Goal: Task Accomplishment & Management: Manage account settings

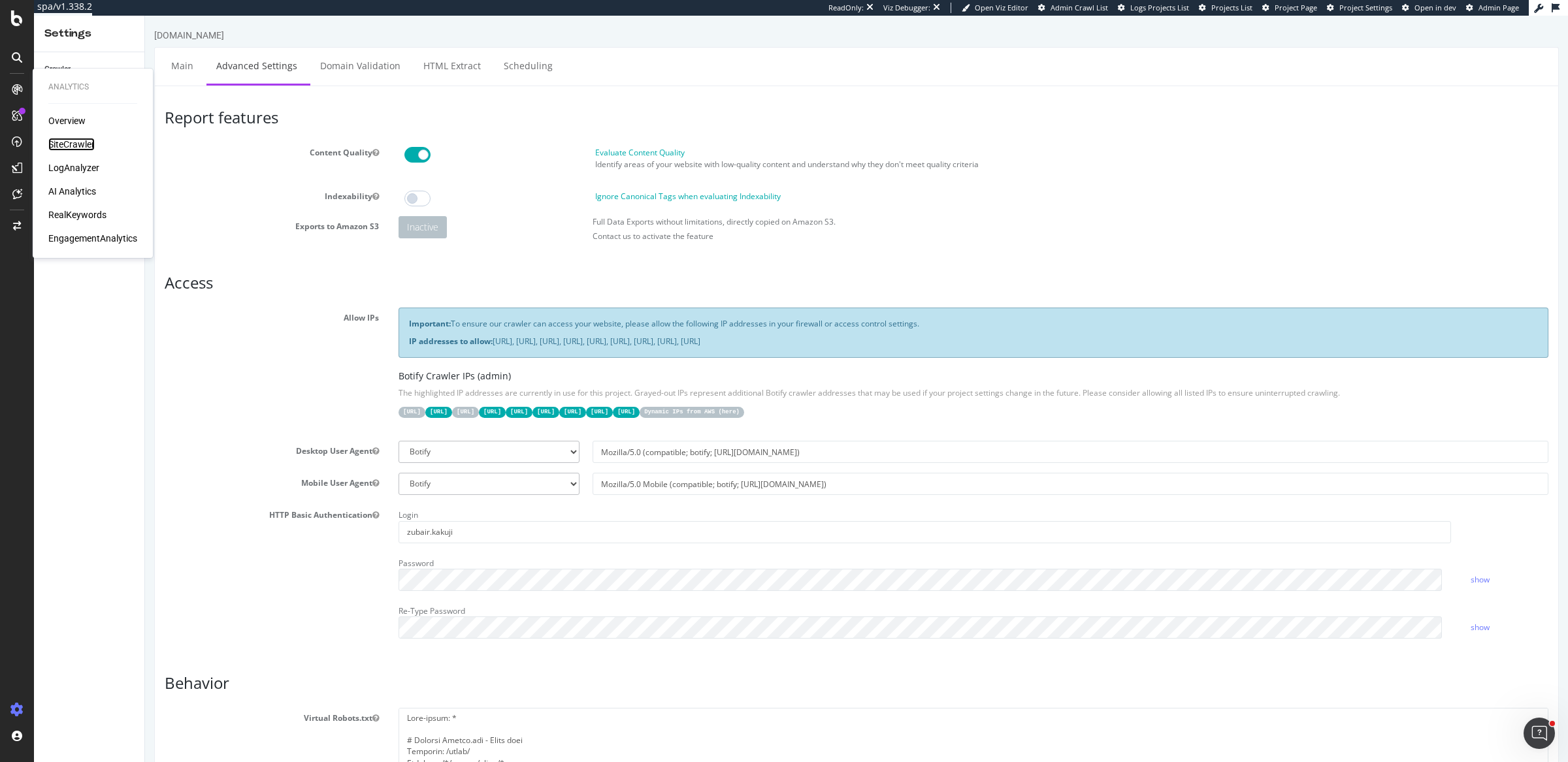
click at [65, 143] on div "SiteCrawler" at bounding box center [71, 144] width 46 height 13
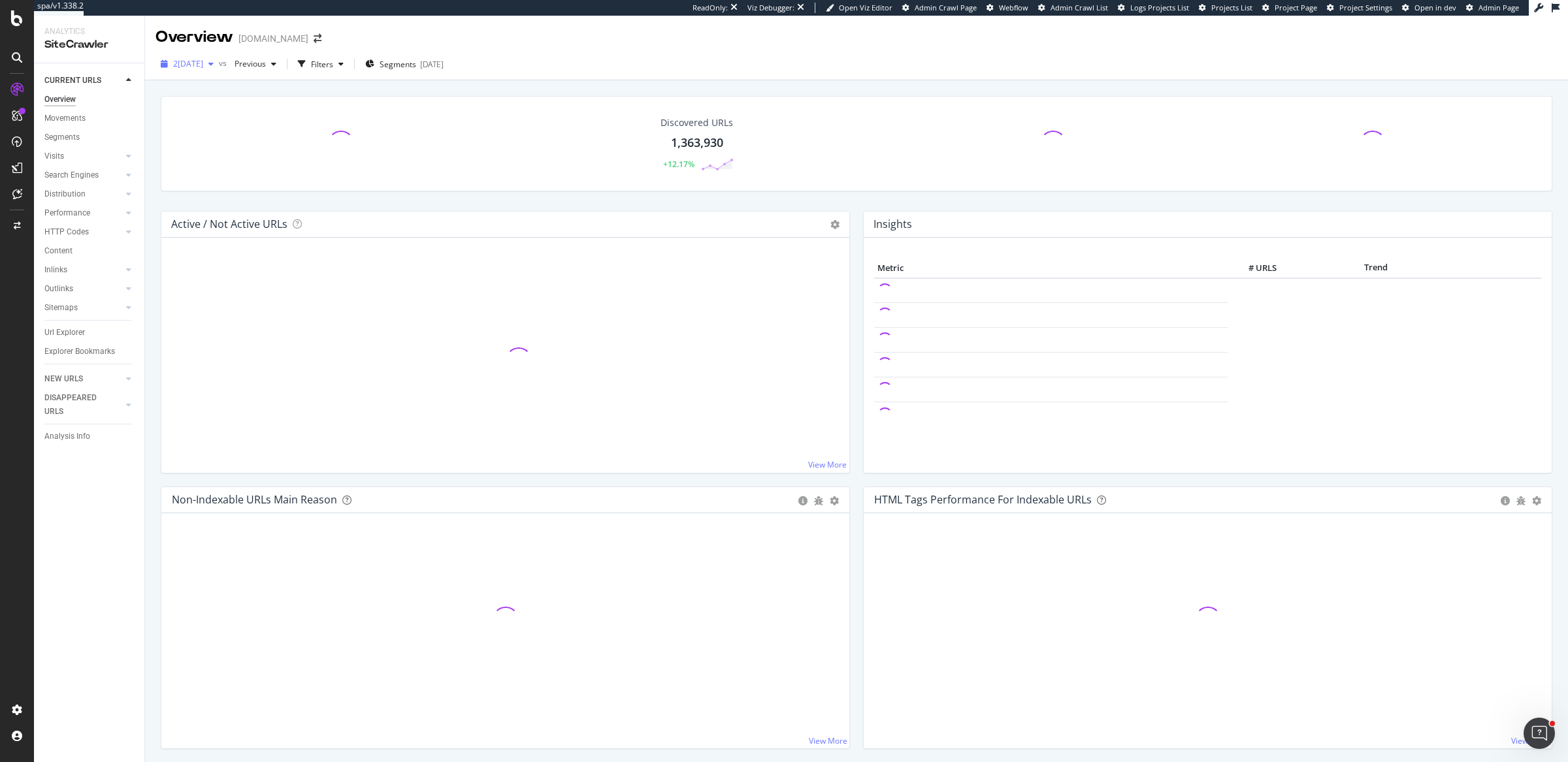
click at [203, 63] on span "2025 Oct. 3rd" at bounding box center [188, 63] width 30 height 11
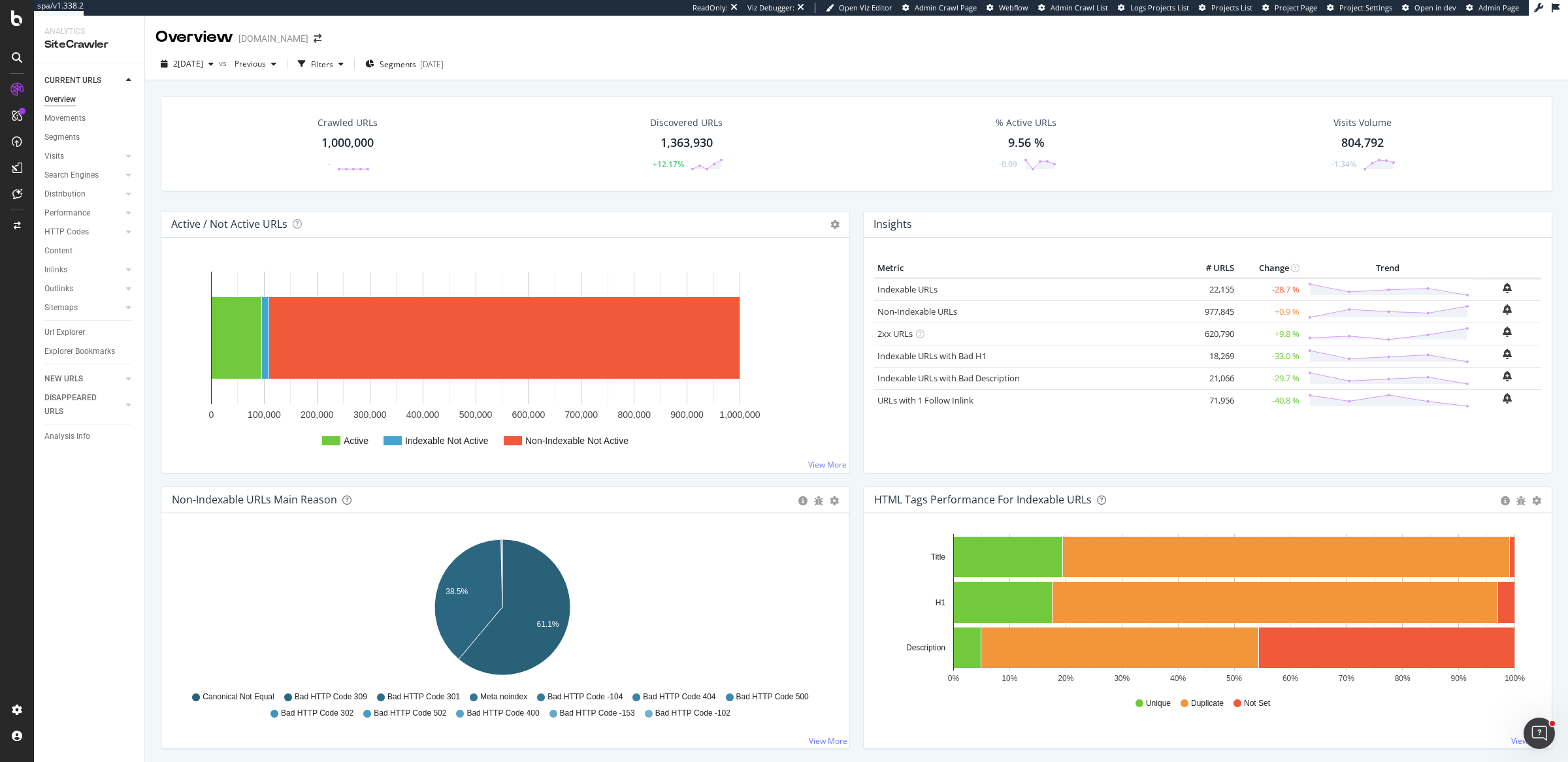
click at [683, 59] on div "2025 Oct. 3rd vs Previous Filters Segments 2025-09-14" at bounding box center [856, 67] width 1423 height 26
click at [67, 329] on div "Url Explorer" at bounding box center [65, 333] width 40 height 13
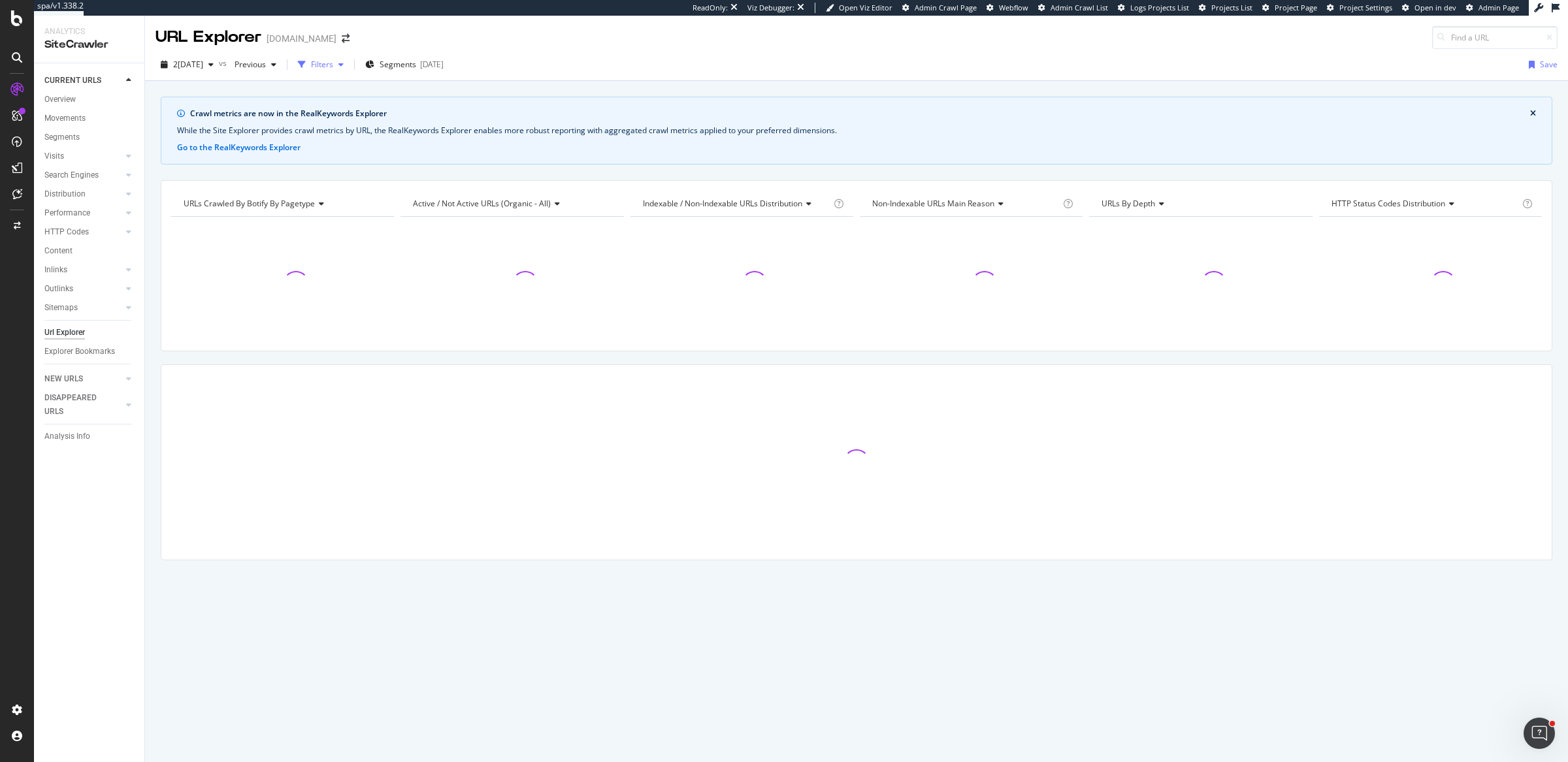
click at [333, 62] on div "Filters" at bounding box center [322, 64] width 22 height 11
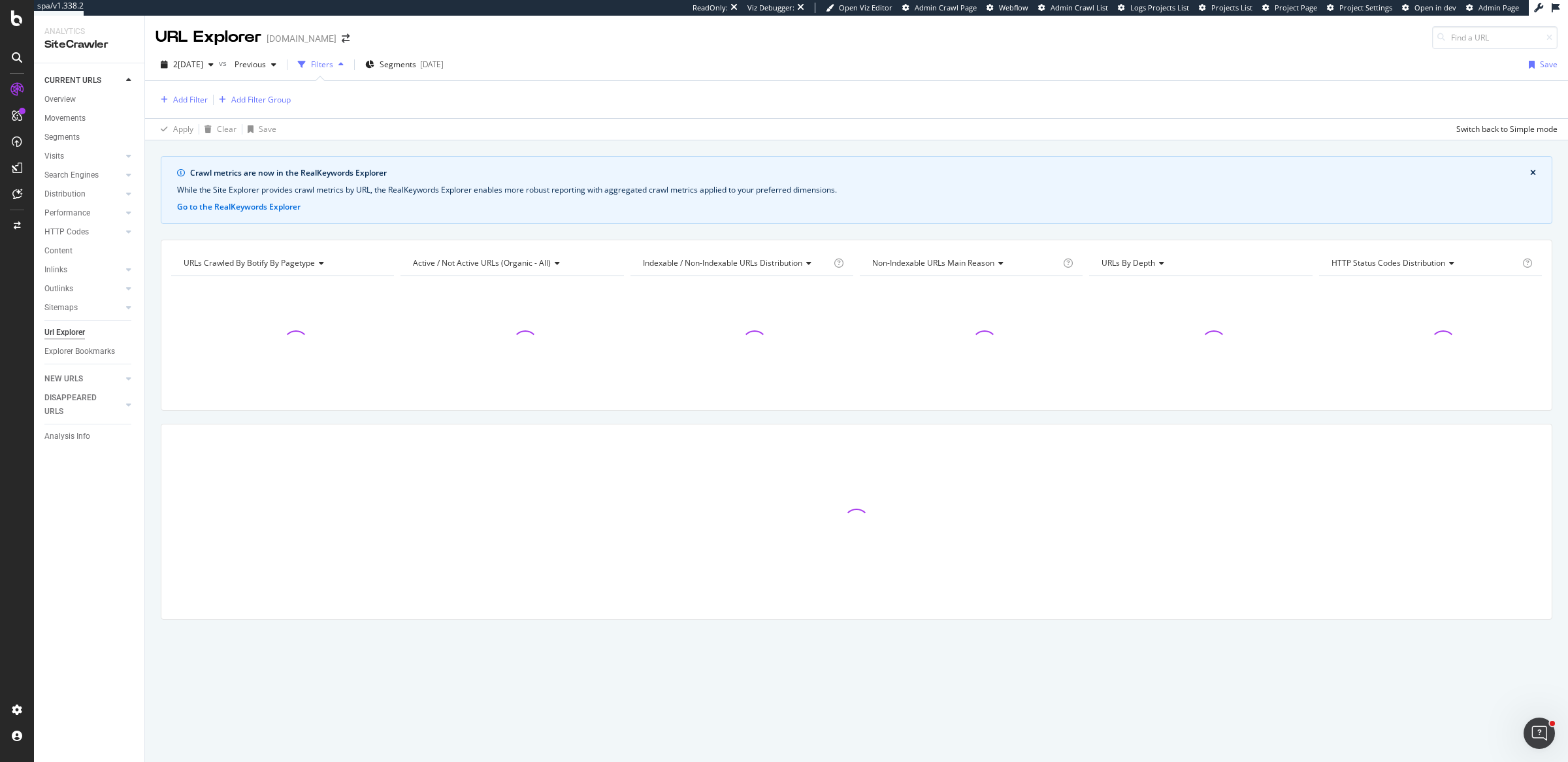
click at [194, 92] on div "Add Filter Add Filter Group" at bounding box center [223, 100] width 135 height 16
click at [194, 95] on div "Add Filter" at bounding box center [190, 100] width 34 height 11
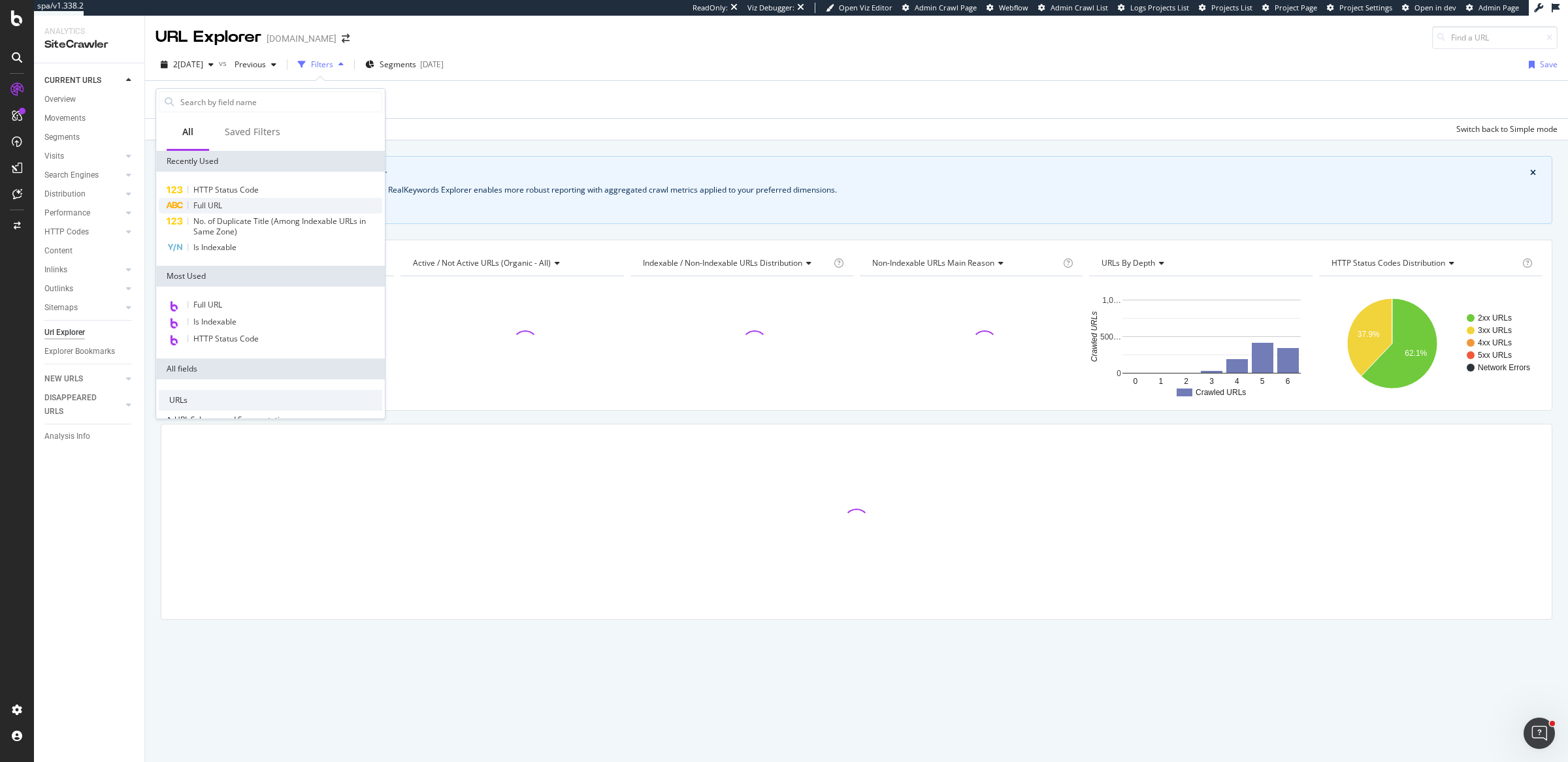
click at [232, 201] on div "Full URL" at bounding box center [271, 205] width 224 height 15
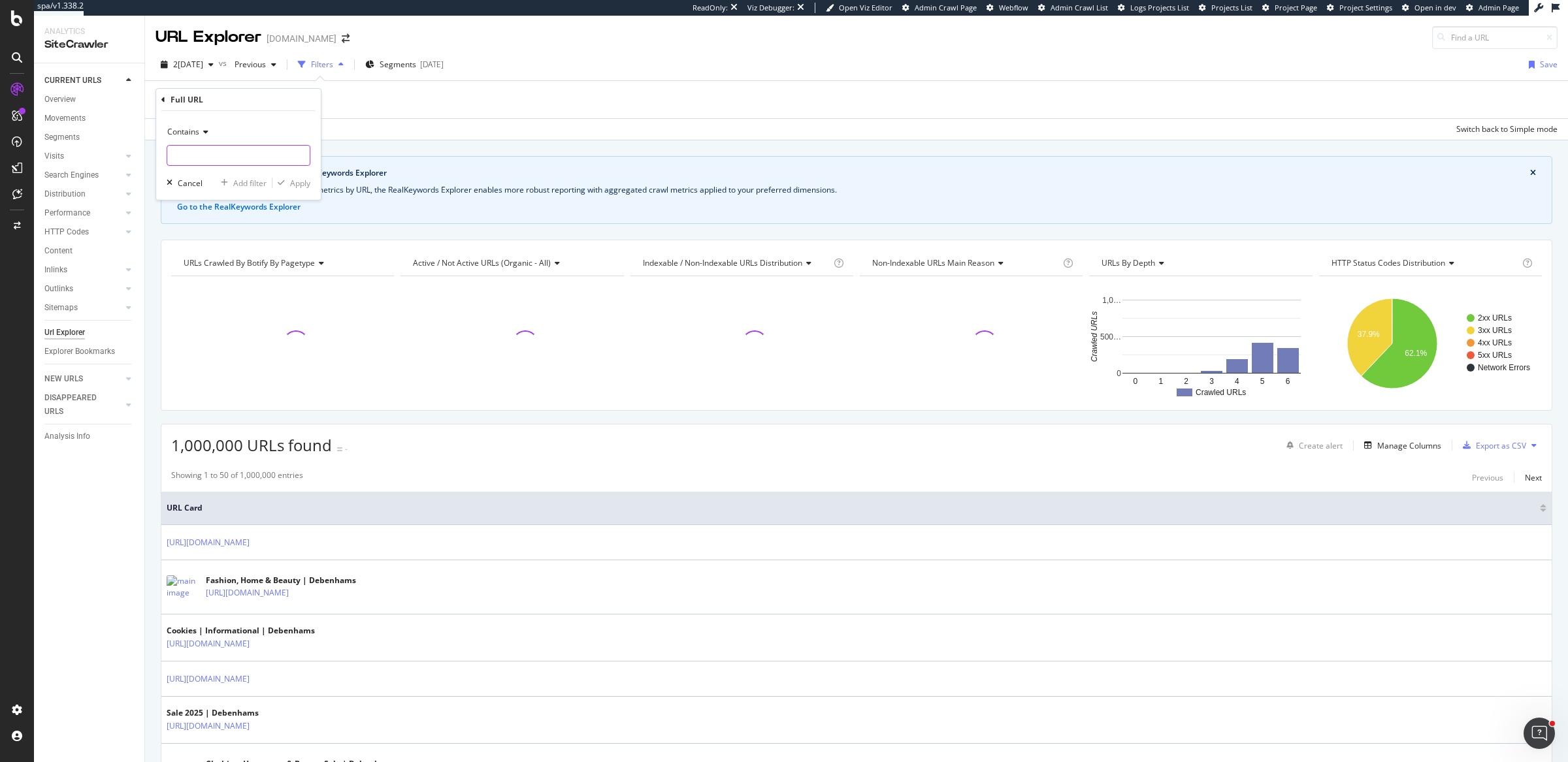
click at [204, 157] on input "text" at bounding box center [238, 155] width 142 height 21
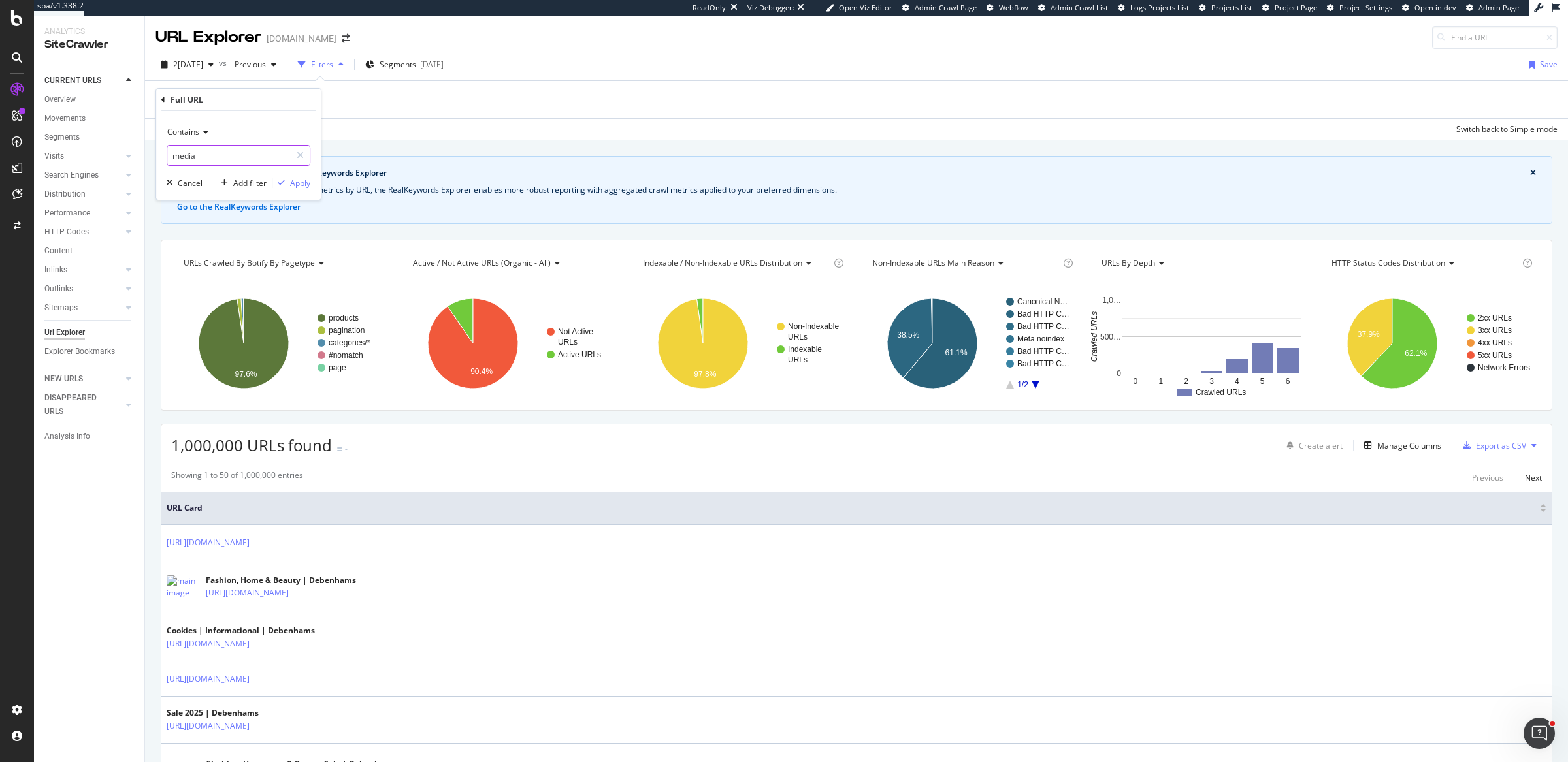
type input "media"
click at [304, 178] on div "Apply" at bounding box center [300, 183] width 20 height 11
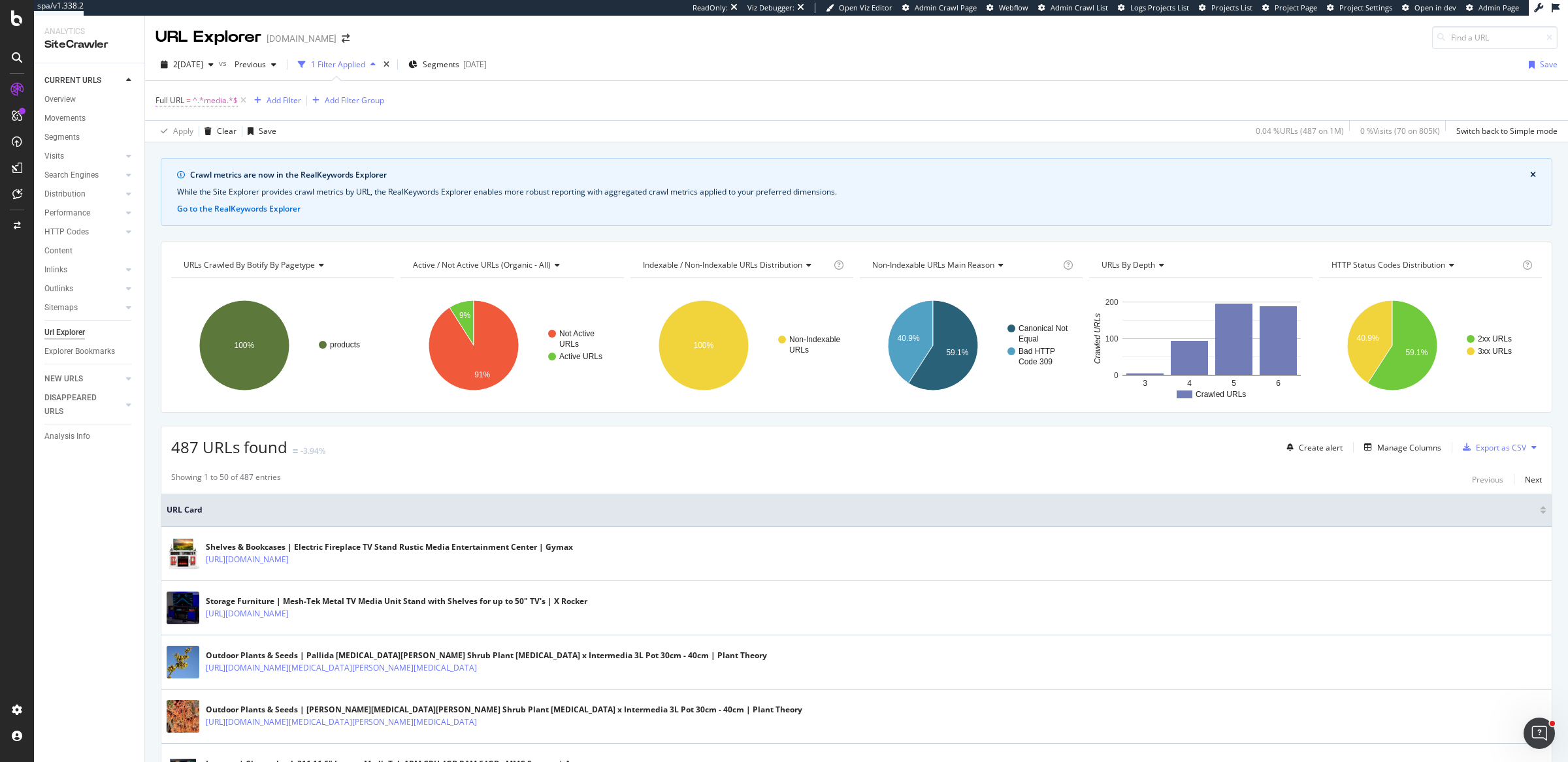
click at [191, 100] on span "Full URL = ^.*media.*$" at bounding box center [197, 100] width 82 height 11
click at [218, 151] on input "media" at bounding box center [228, 153] width 123 height 21
click at [218, 149] on input "media" at bounding box center [228, 153] width 123 height 21
type input "media."
click at [290, 180] on div "Apply" at bounding box center [300, 181] width 20 height 11
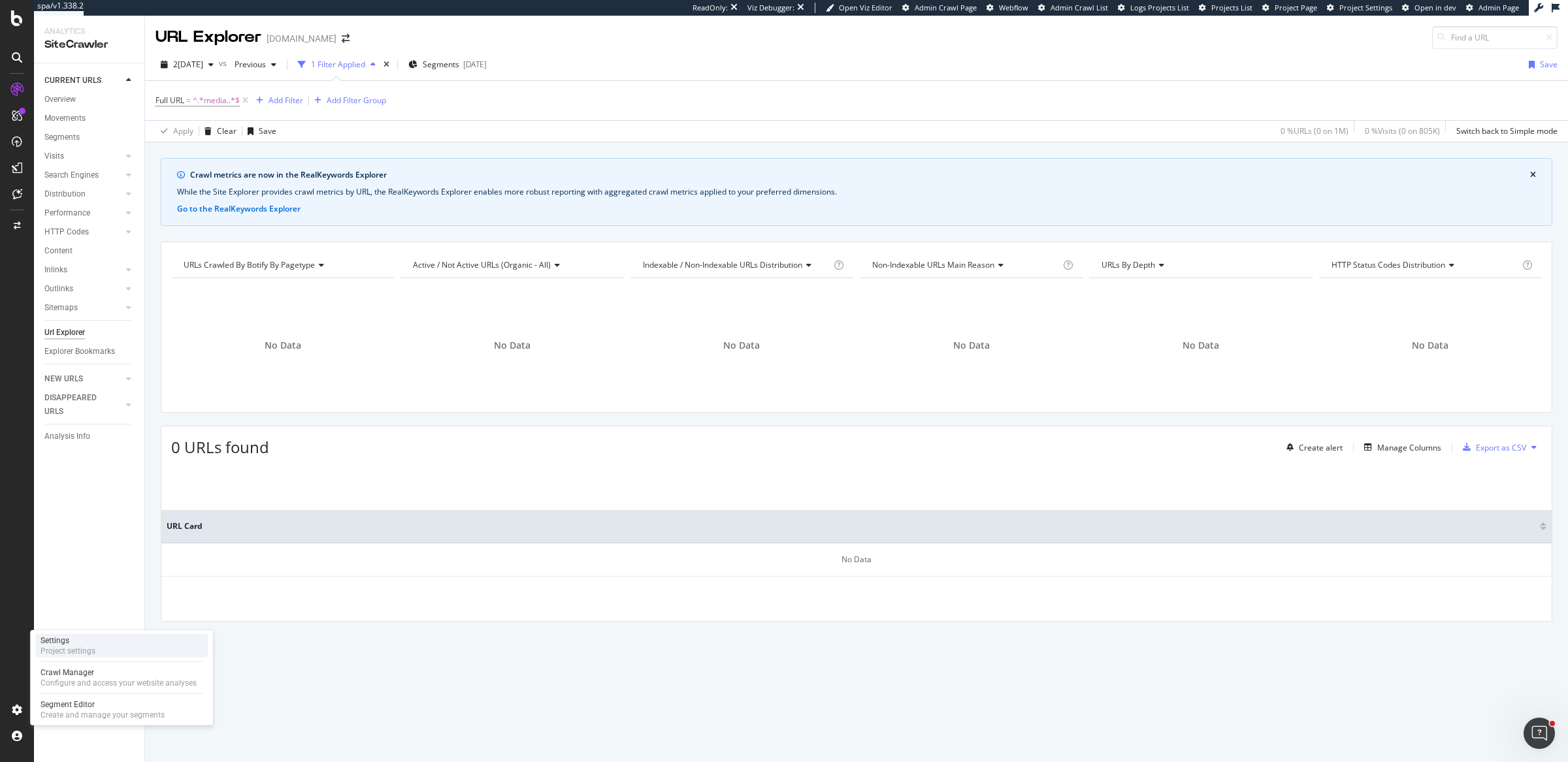
click at [108, 645] on div "Settings Project settings" at bounding box center [121, 646] width 172 height 24
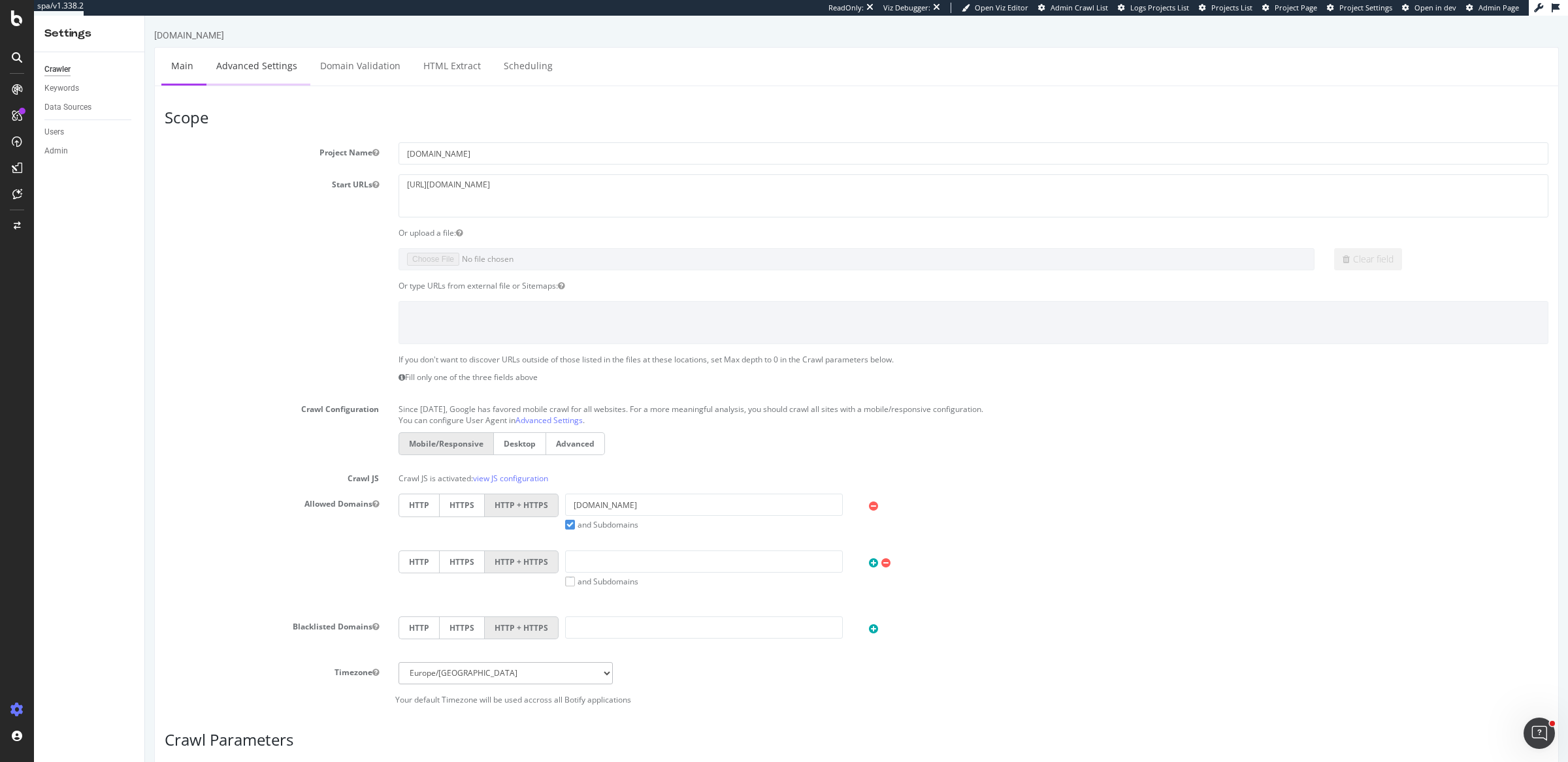
click at [273, 74] on link "Advanced Settings" at bounding box center [256, 65] width 100 height 36
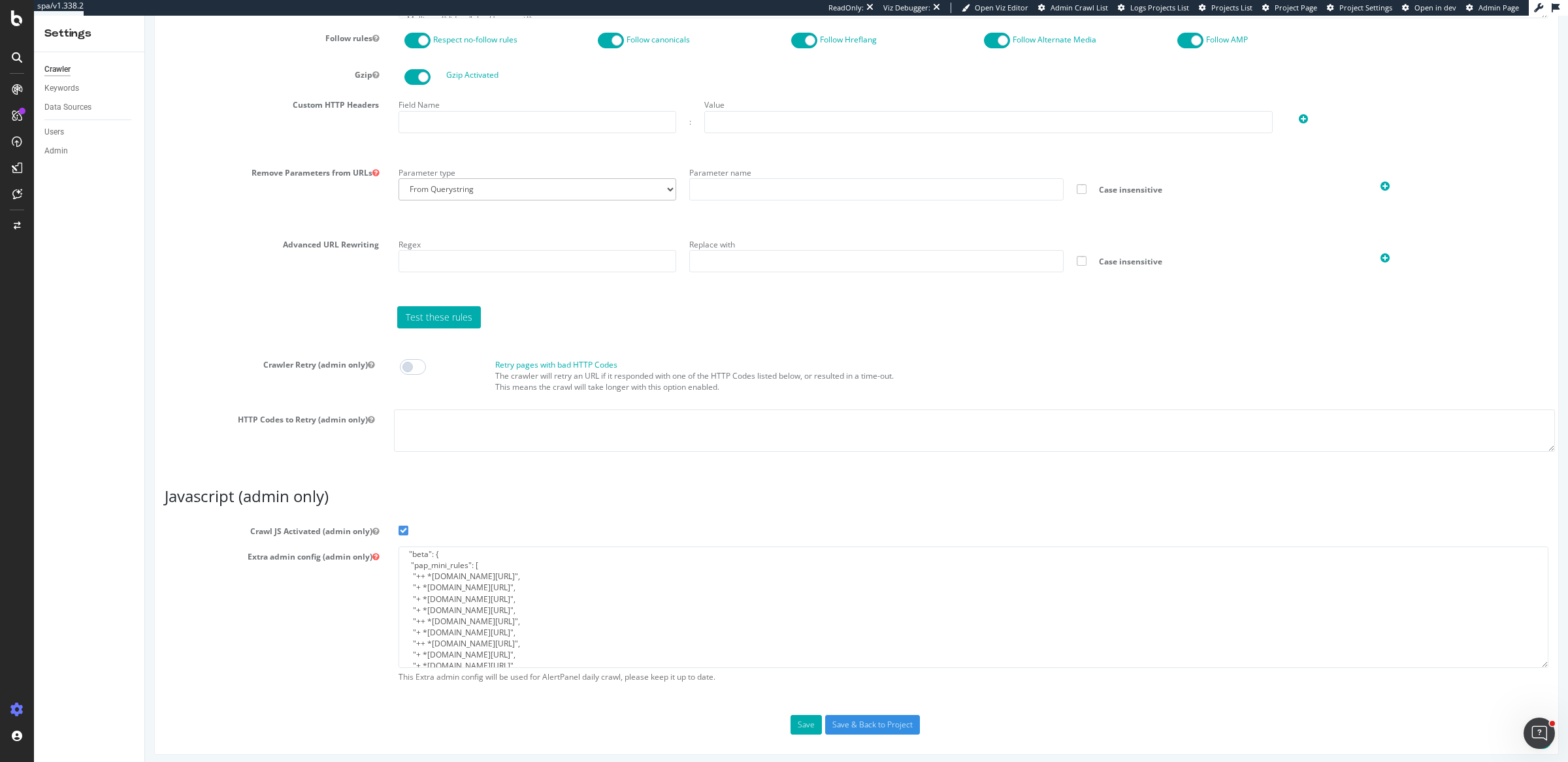
scroll to position [46, 0]
drag, startPoint x: 507, startPoint y: 584, endPoint x: 411, endPoint y: 586, distance: 96.0
click at [411, 586] on textarea "{ "flags": [ "cube" ], "beta": { "pap_mini_rules": [ "++ *analytics.debenhams.c…" at bounding box center [973, 607] width 1150 height 120
click at [568, 569] on textarea "{ "flags": [ "cube" ], "beta": { "pap_mini_rules": [ "++ *analytics.debenhams.c…" at bounding box center [973, 607] width 1150 height 120
paste textarea ""+ *algolianet.com/*","
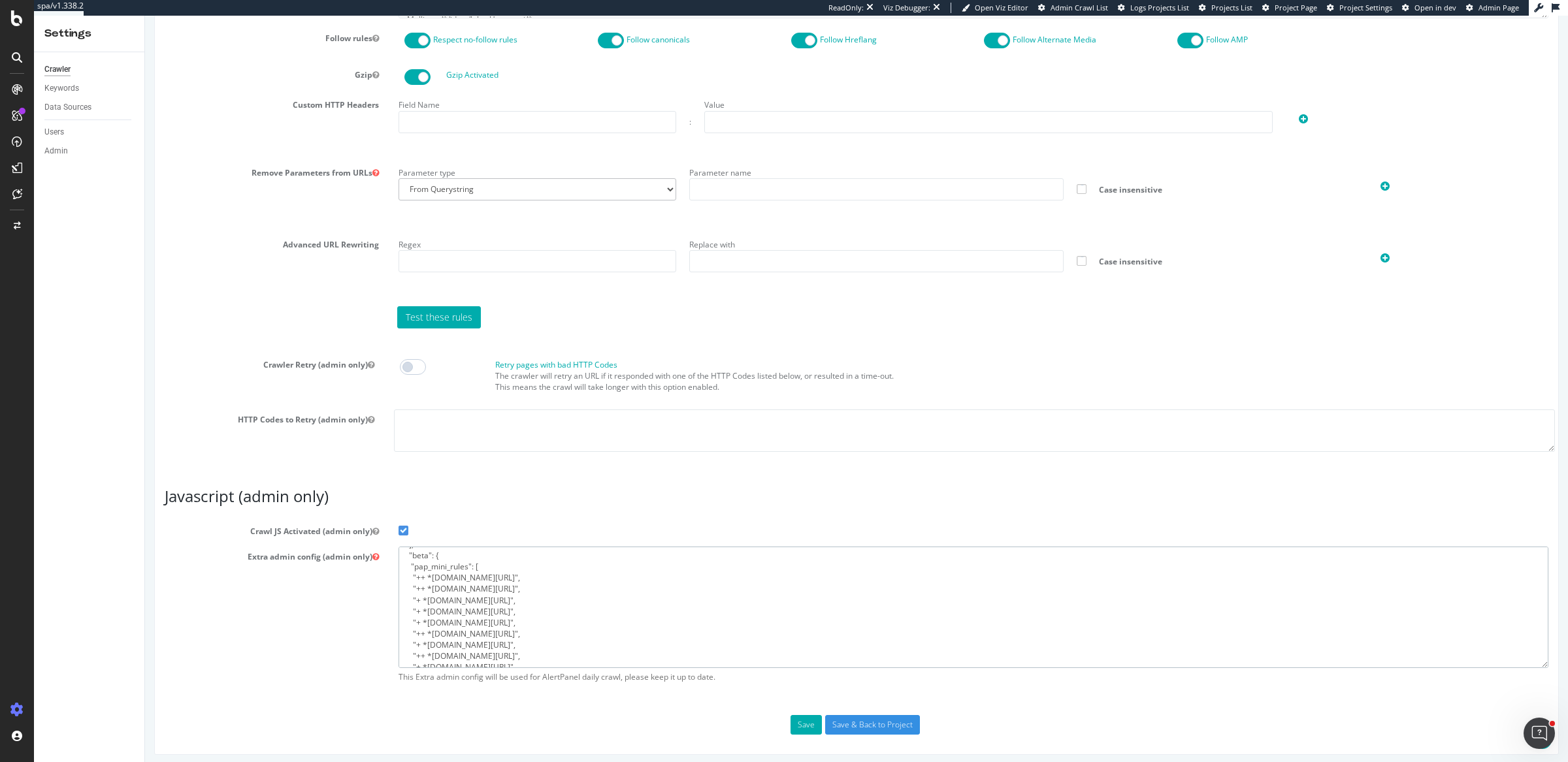
drag, startPoint x: 527, startPoint y: 569, endPoint x: 430, endPoint y: 573, distance: 97.1
click at [430, 573] on textarea "{ "flags": [ "cube" ], "beta": { "pap_mini_rules": [ "++ *analytics.debenhams.c…" at bounding box center [973, 607] width 1150 height 120
drag, startPoint x: 486, startPoint y: 586, endPoint x: 429, endPoint y: 588, distance: 57.0
click at [429, 588] on textarea "{ "flags": [ "cube" ], "beta": { "pap_mini_rules": [ "++ *analytics.debenhams.c…" at bounding box center [973, 607] width 1150 height 120
paste textarea "nalytics.debenhams"
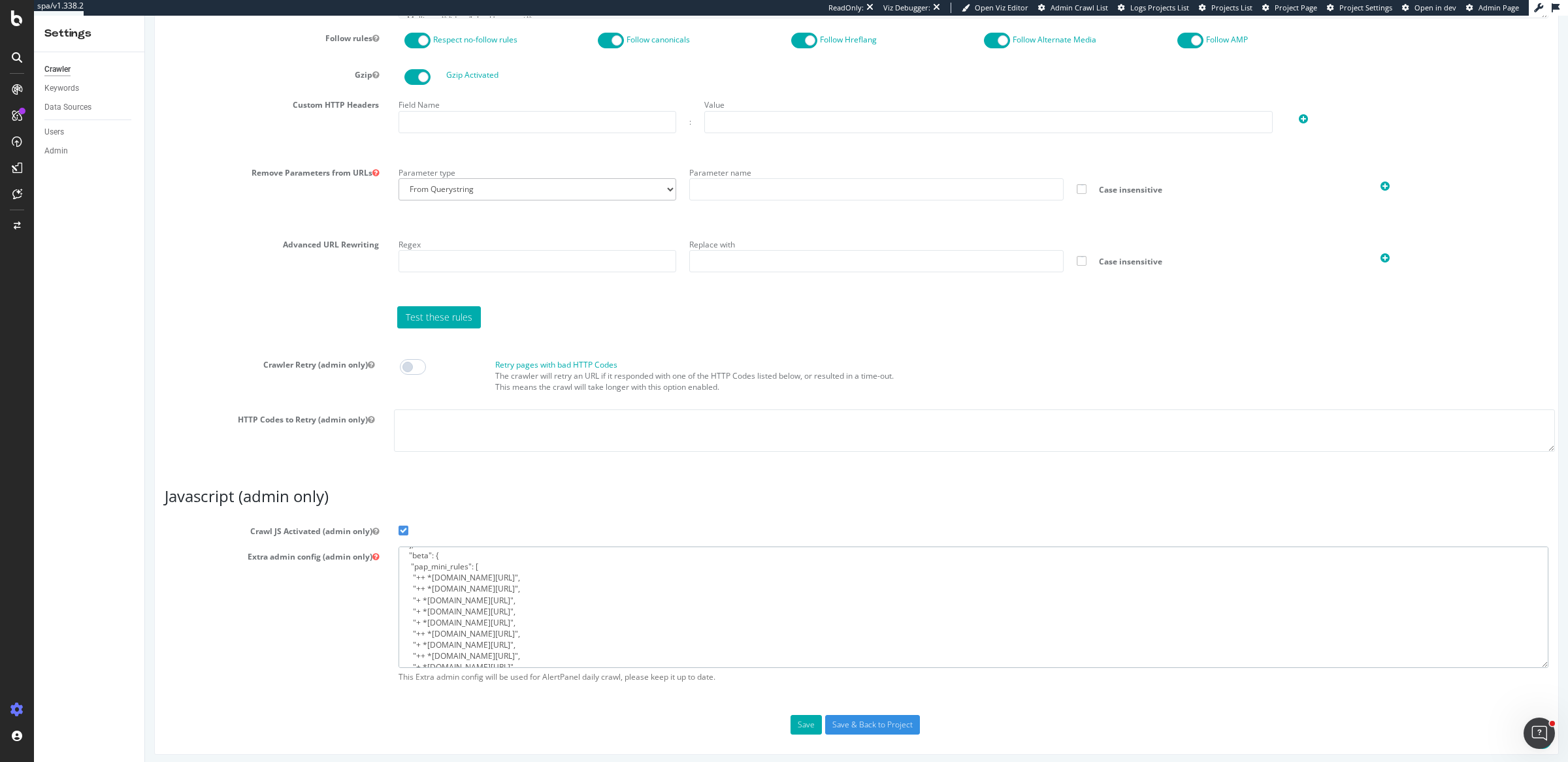
click at [445, 584] on textarea "{ "flags": [ "cube" ], "beta": { "pap_mini_rules": [ "++ *analytics.debenhams.c…" at bounding box center [973, 607] width 1150 height 120
type textarea "{ "flags": [ "cube" ], "beta": { "pap_mini_rules": [ "++ *analytics.debenhams.c…"
click at [851, 715] on input "Save & Back to Project" at bounding box center [872, 724] width 95 height 20
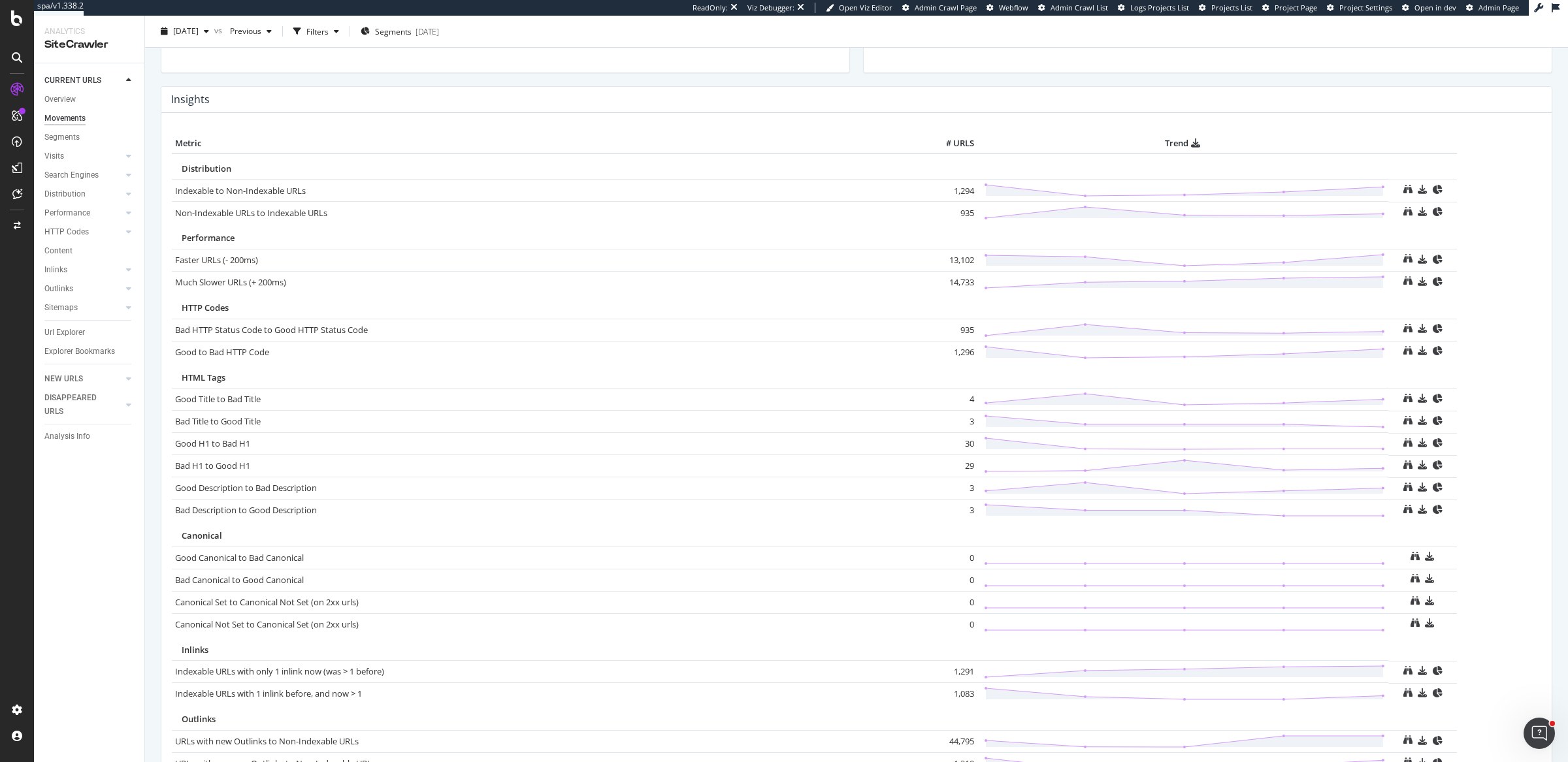
scroll to position [635, 0]
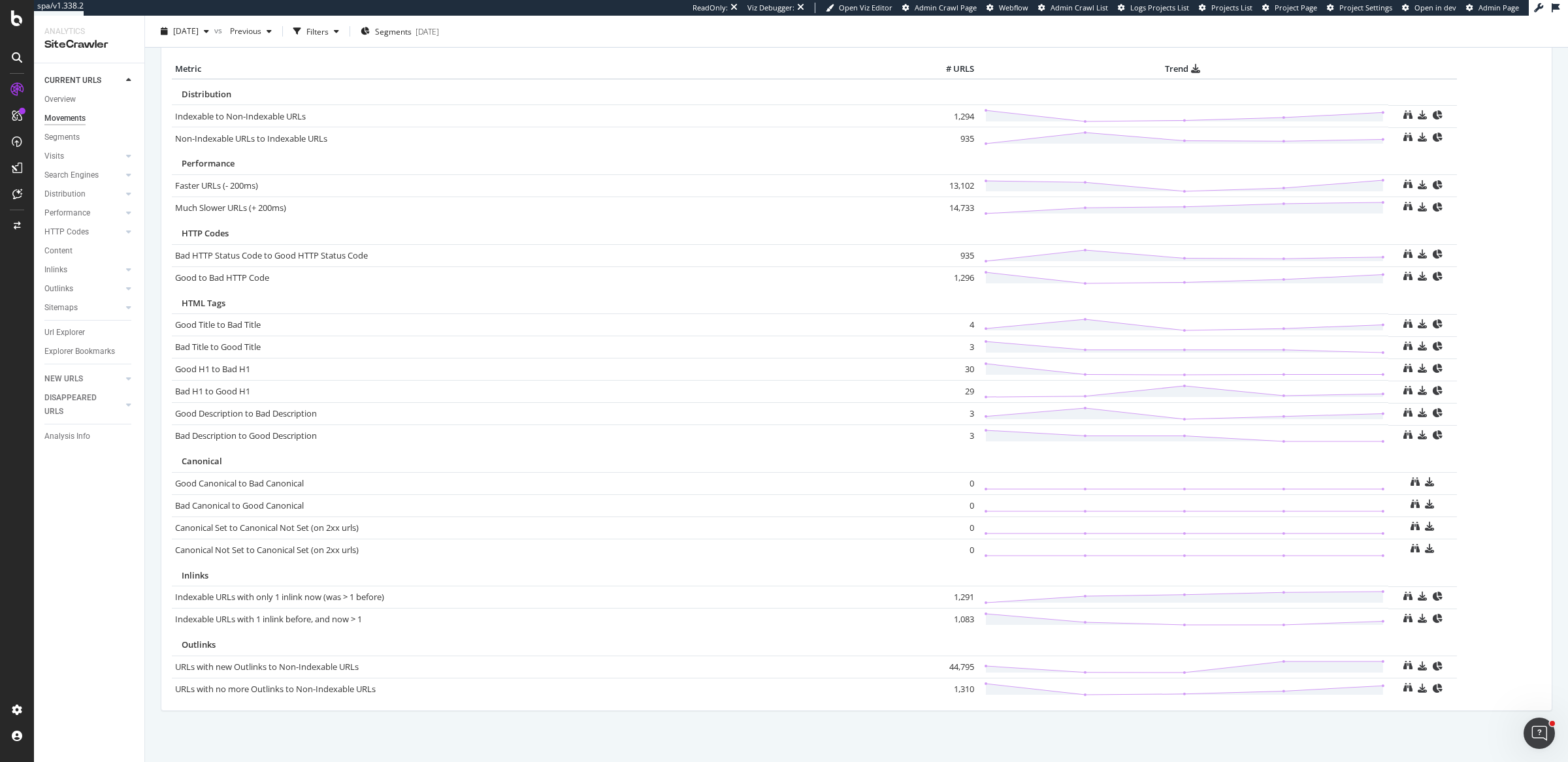
click at [197, 159] on span "Performance" at bounding box center [208, 163] width 53 height 11
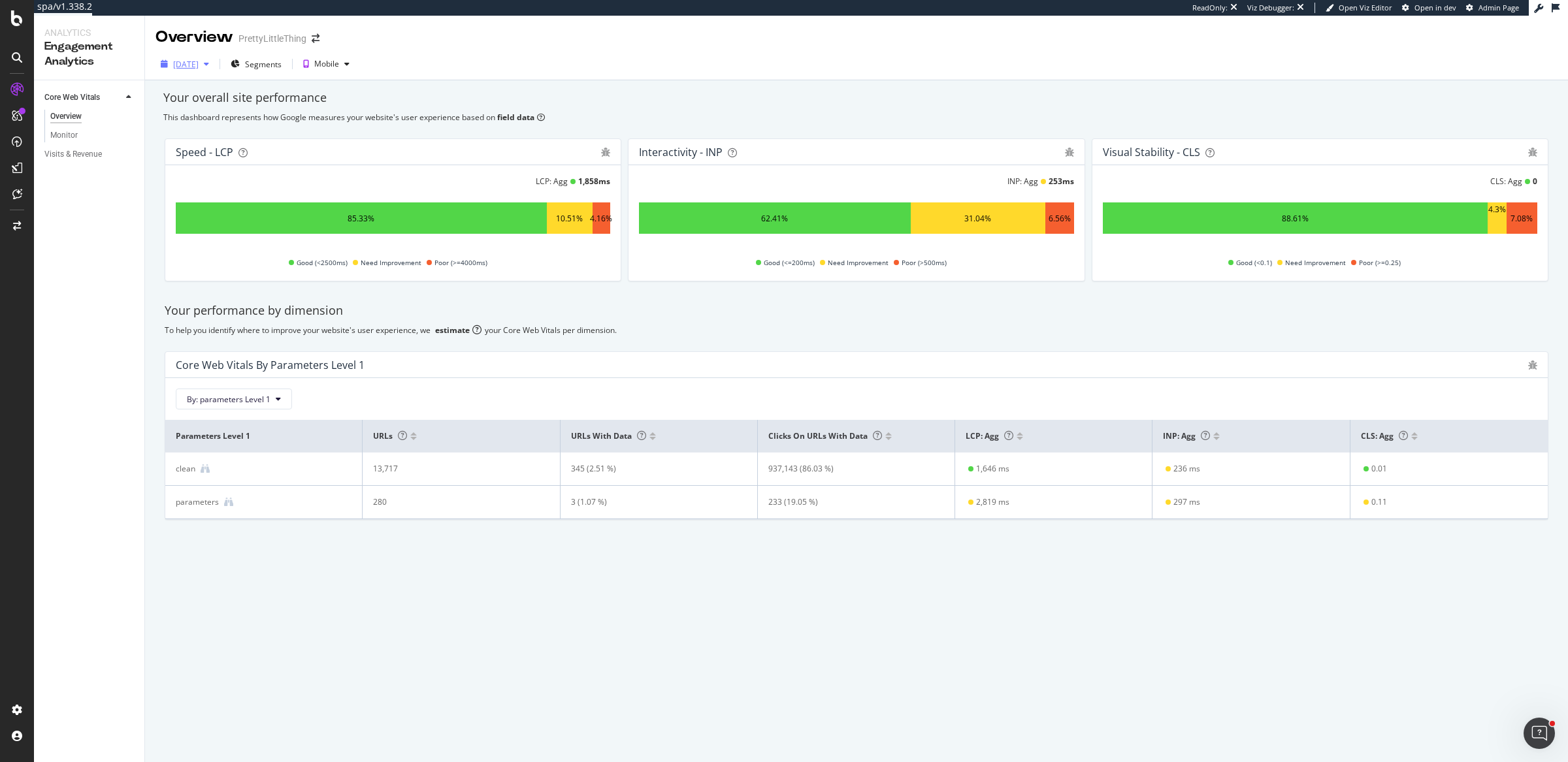
click at [199, 61] on div "2025 Sep. 1st" at bounding box center [186, 64] width 26 height 11
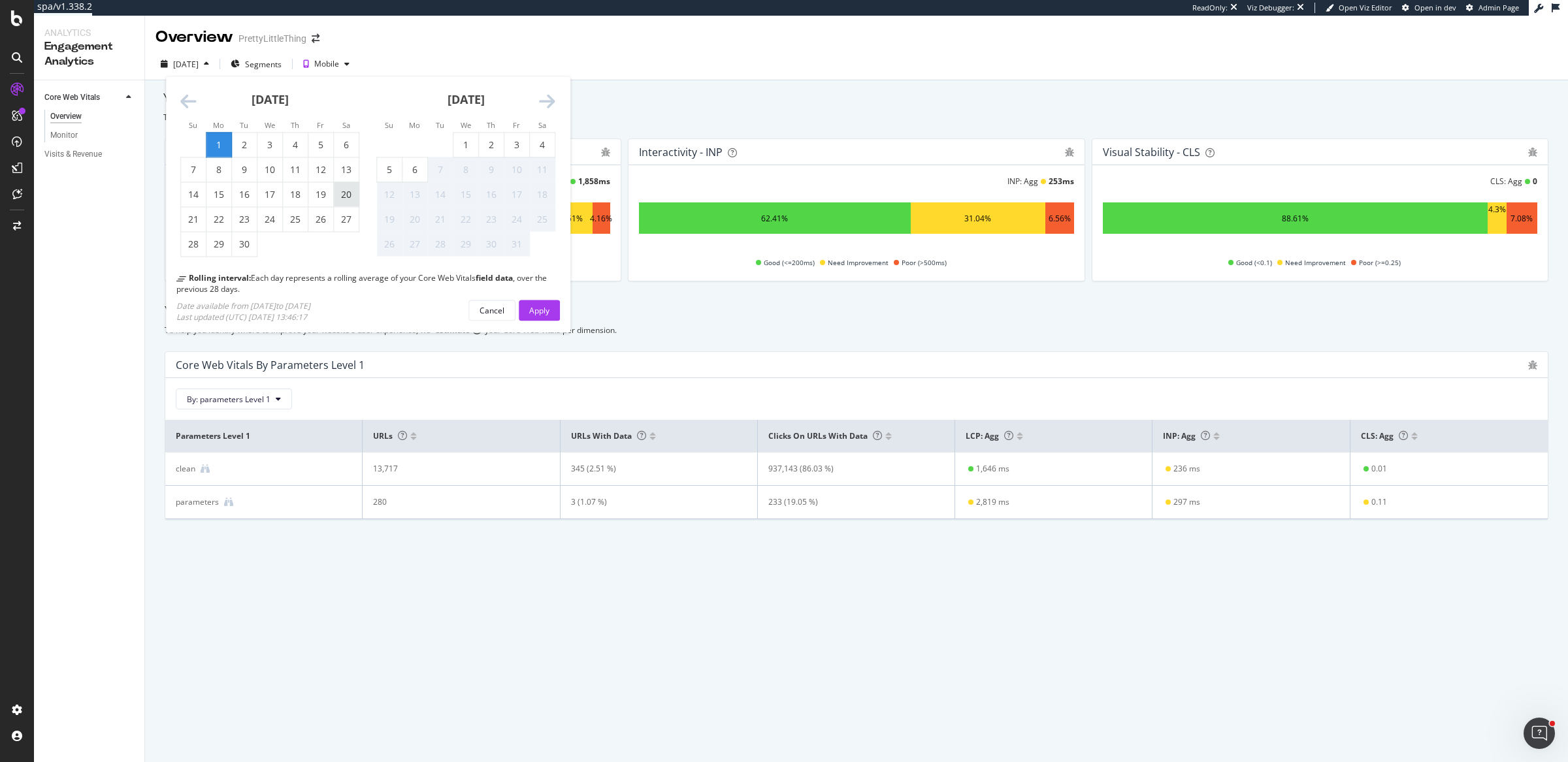
click at [348, 201] on div "20" at bounding box center [346, 194] width 25 height 13
click at [532, 314] on div "Apply" at bounding box center [540, 310] width 20 height 11
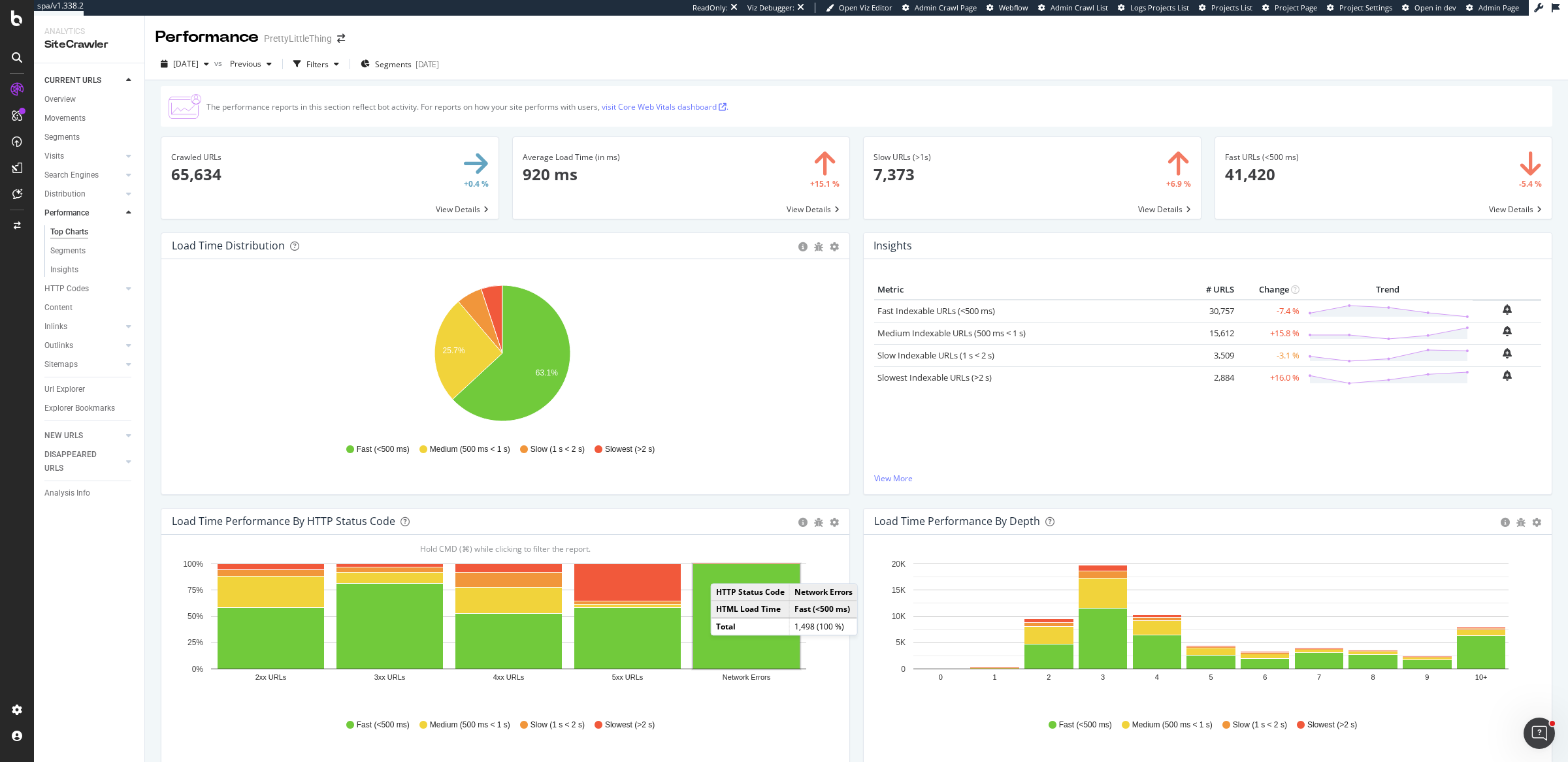
click at [849, 228] on div "Average Load Time (in ms) × Close Chart main-metric-speed-avg - API Requests Li…" at bounding box center [682, 184] width 352 height 96
click at [857, 708] on div "Load Time Performance by Depth Bar (by Value) Bar (by Percentage) Table Export …" at bounding box center [1208, 646] width 703 height 275
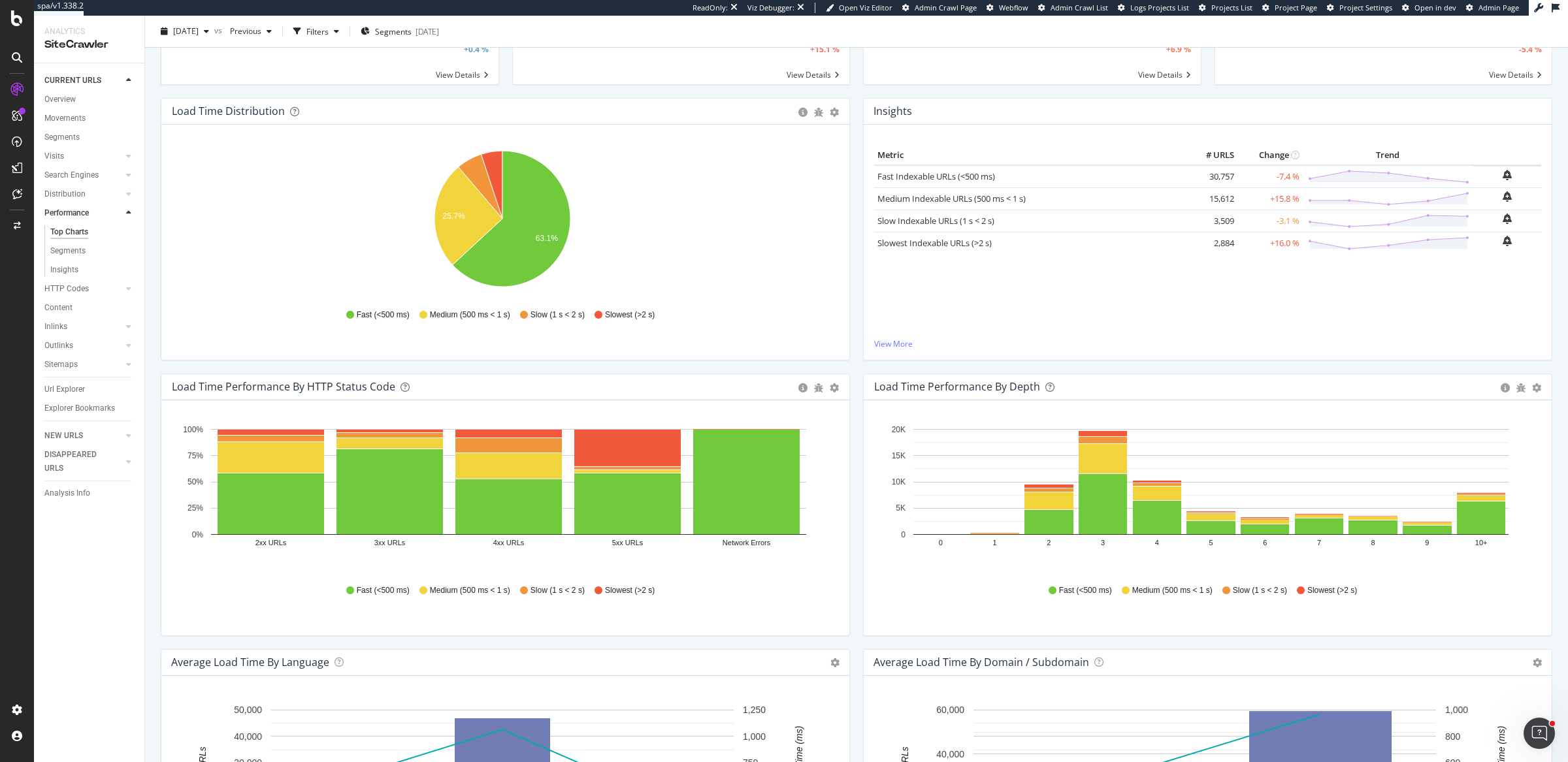
scroll to position [139, 0]
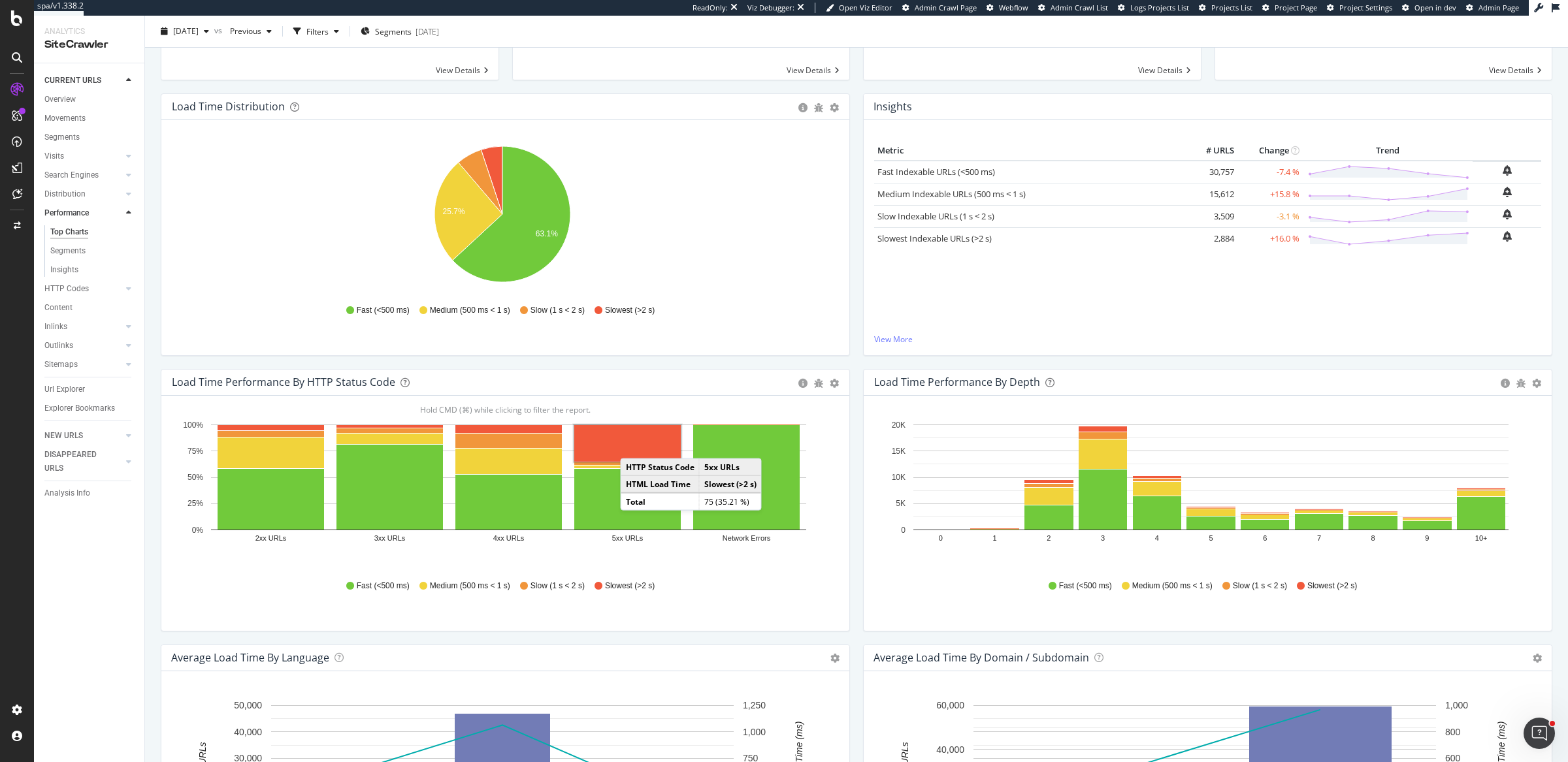
click at [633, 444] on rect "A chart." at bounding box center [628, 443] width 106 height 36
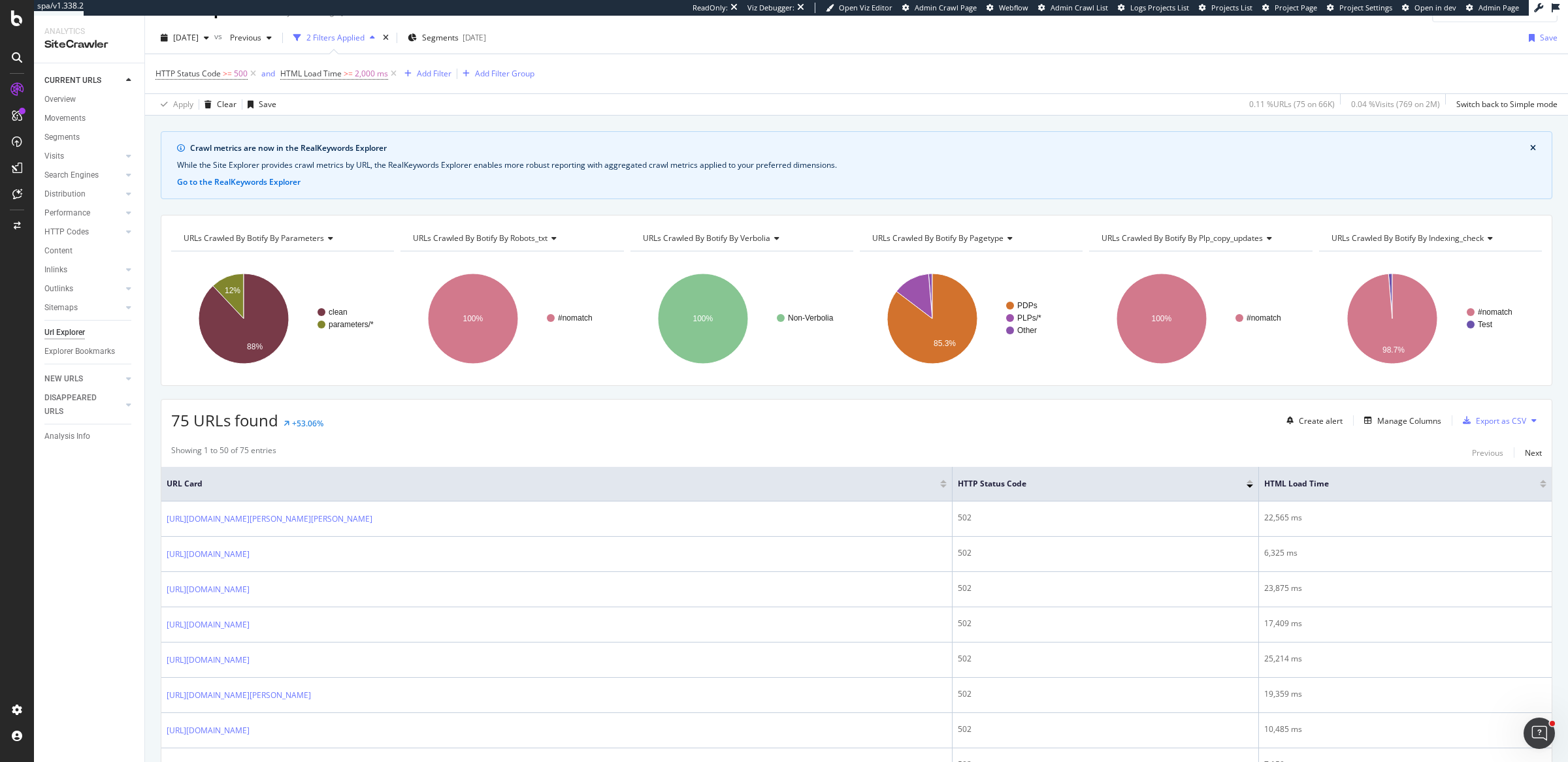
scroll to position [48, 0]
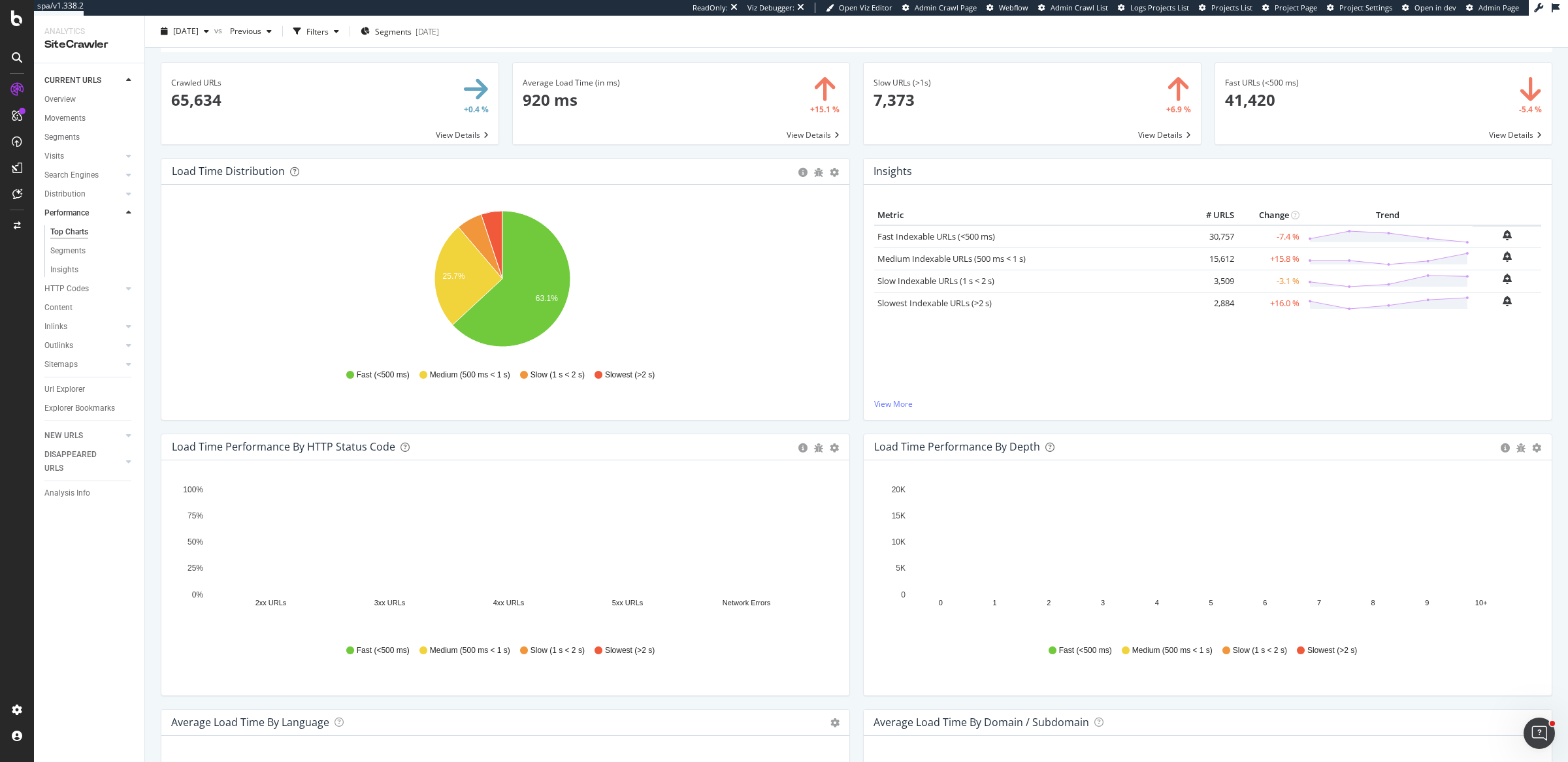
scroll to position [110, 0]
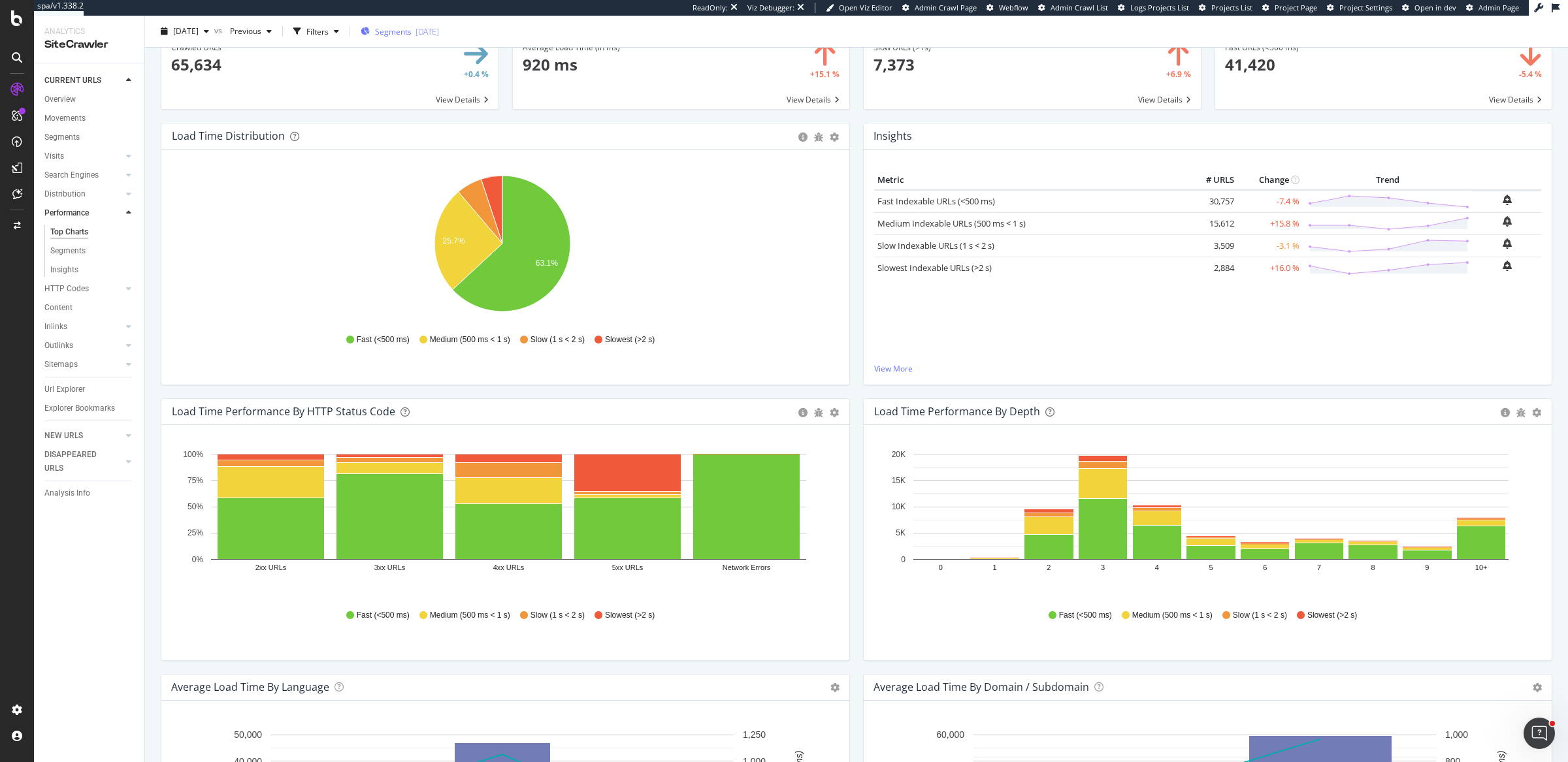
click at [439, 26] on div "2025-09-30" at bounding box center [427, 31] width 24 height 11
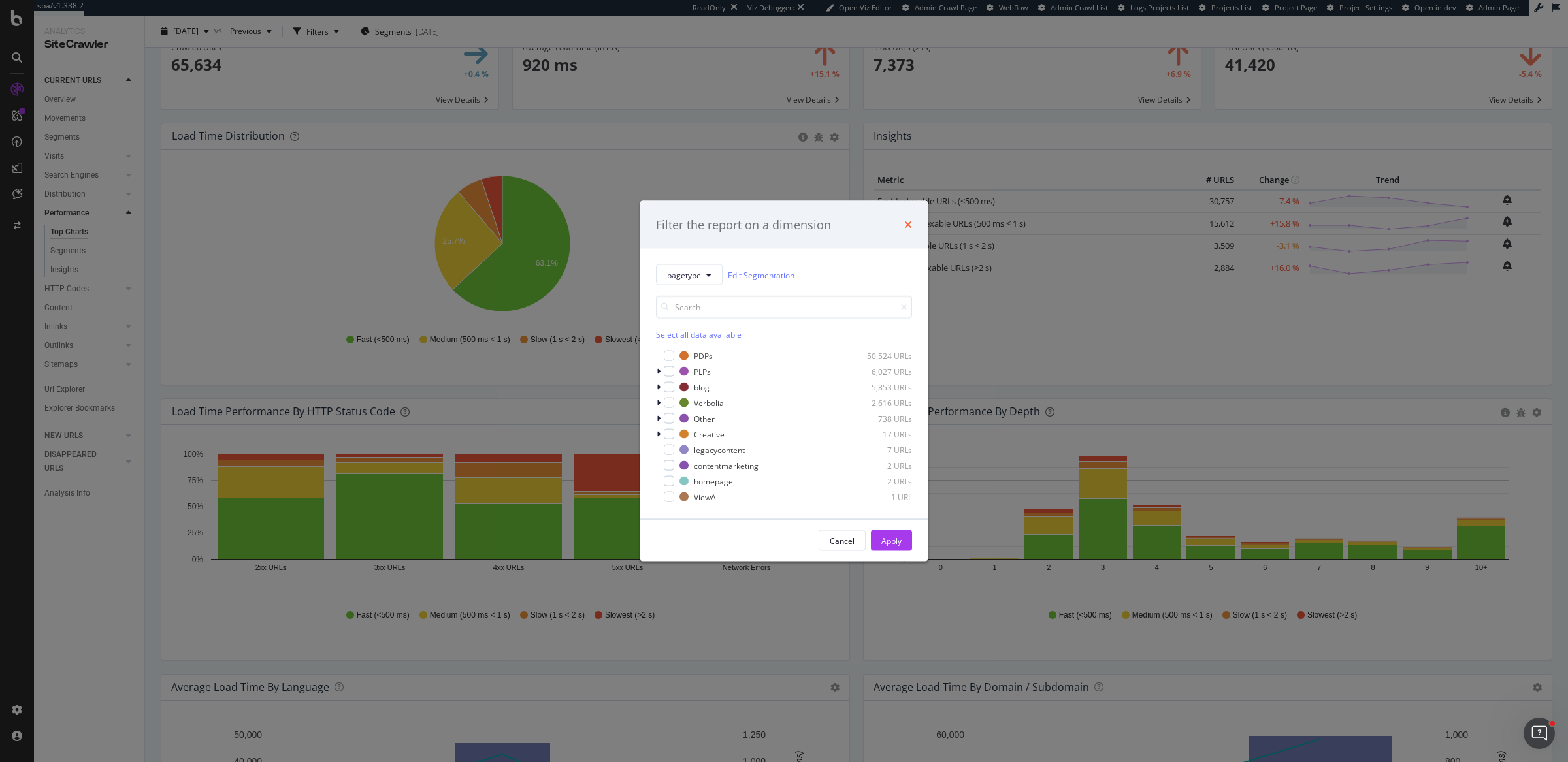
click at [907, 226] on icon "times" at bounding box center [908, 225] width 8 height 11
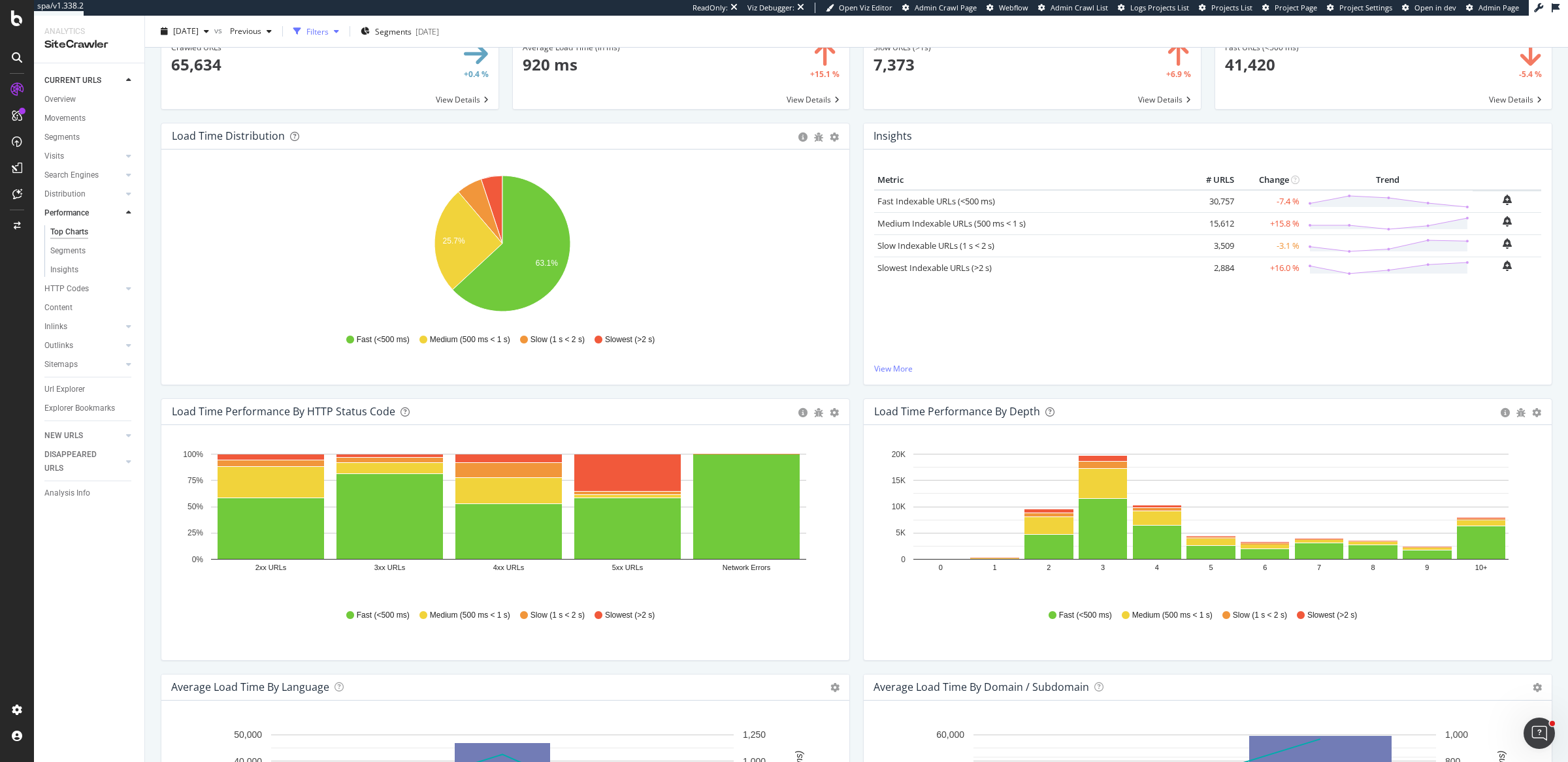
click at [329, 26] on div "Filters" at bounding box center [317, 31] width 22 height 11
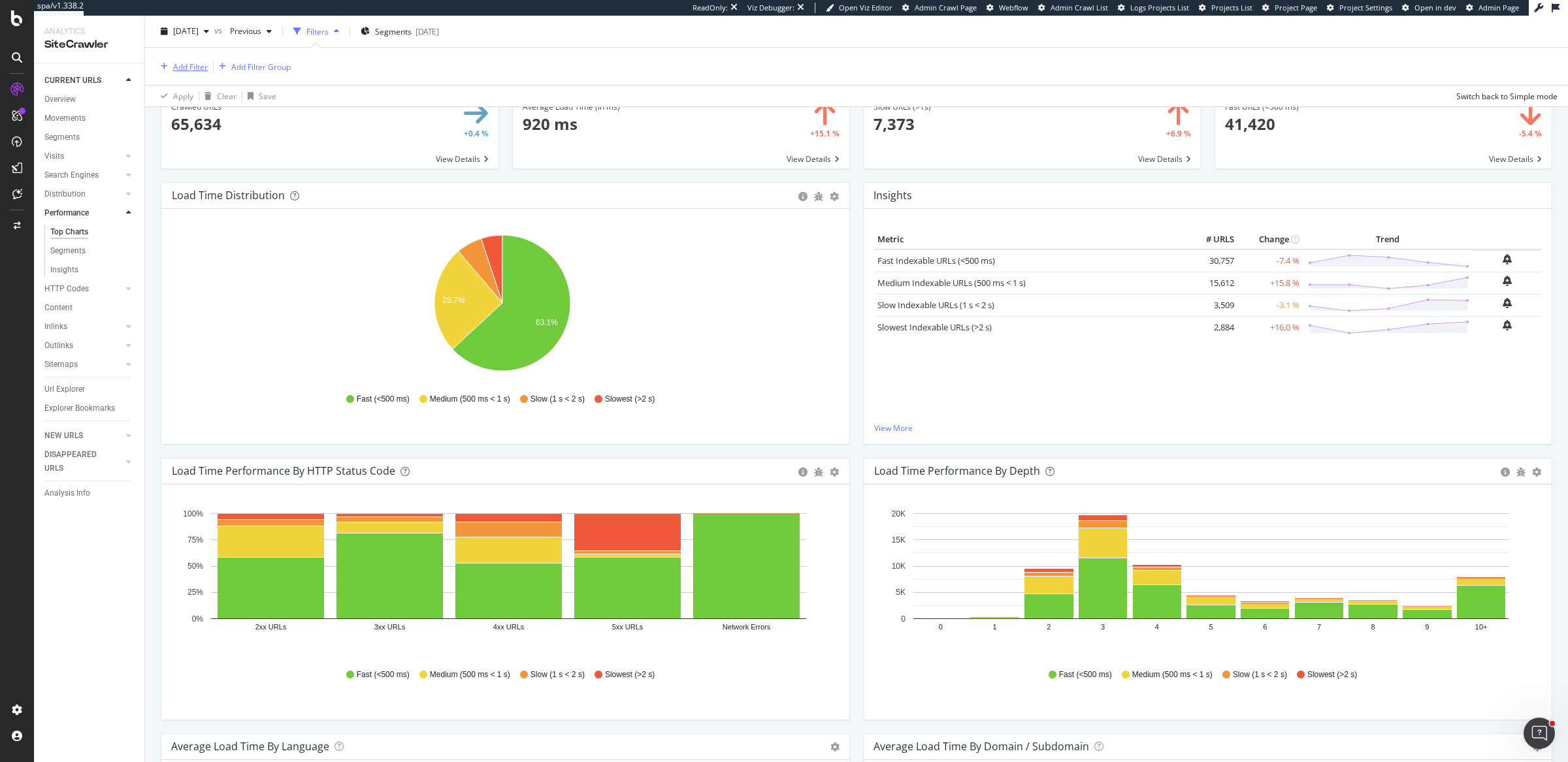
scroll to position [168, 0]
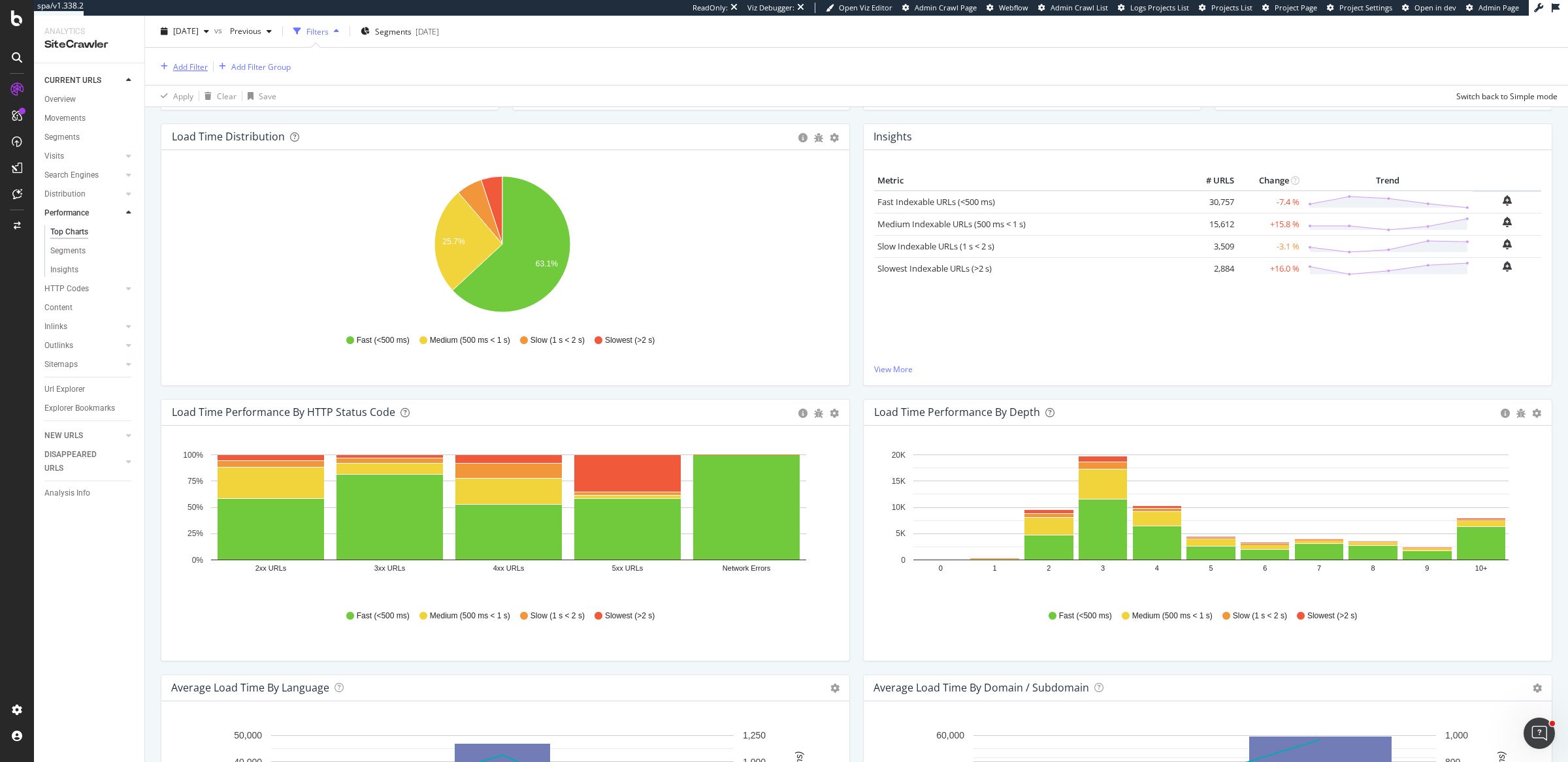
click at [186, 68] on div "Add Filter" at bounding box center [190, 66] width 34 height 11
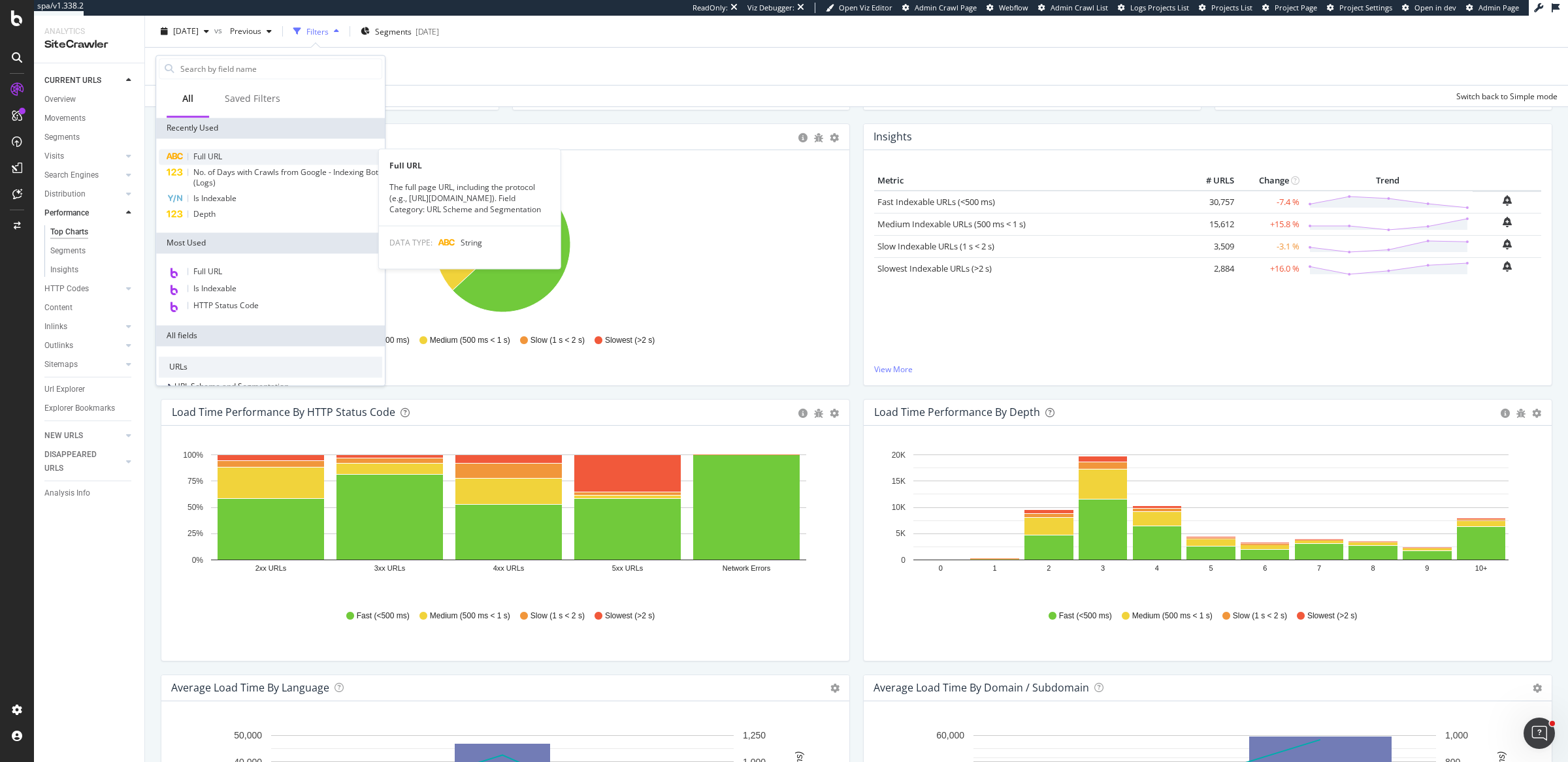
click at [215, 156] on span "Full URL" at bounding box center [207, 156] width 29 height 11
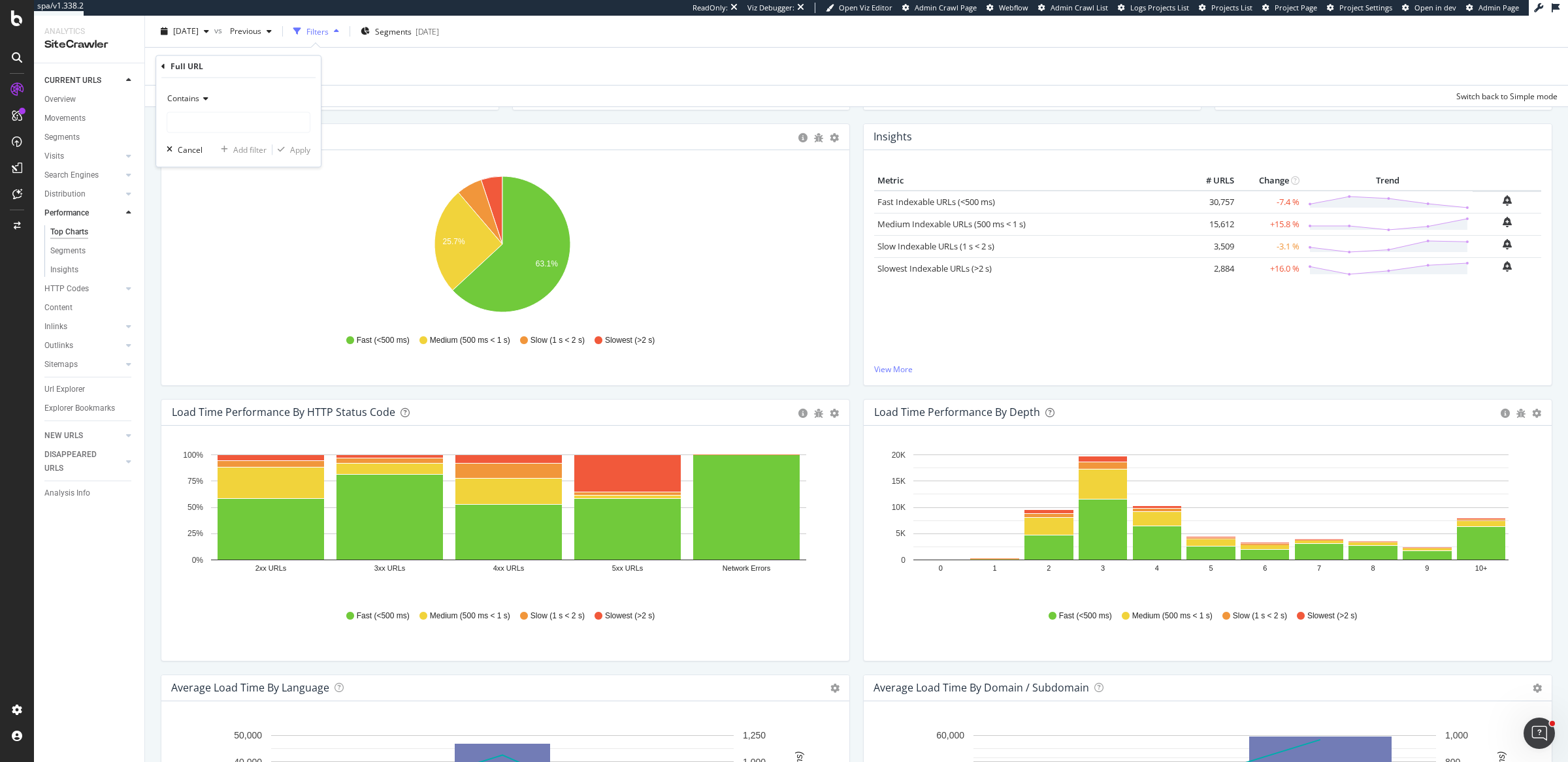
click at [189, 101] on span "Contains" at bounding box center [183, 99] width 32 height 11
click at [206, 243] on span "Doesn't contain" at bounding box center [201, 244] width 57 height 11
click at [226, 127] on input "text" at bounding box center [238, 123] width 142 height 21
type input "blog"
click at [299, 145] on div "Apply" at bounding box center [300, 149] width 20 height 11
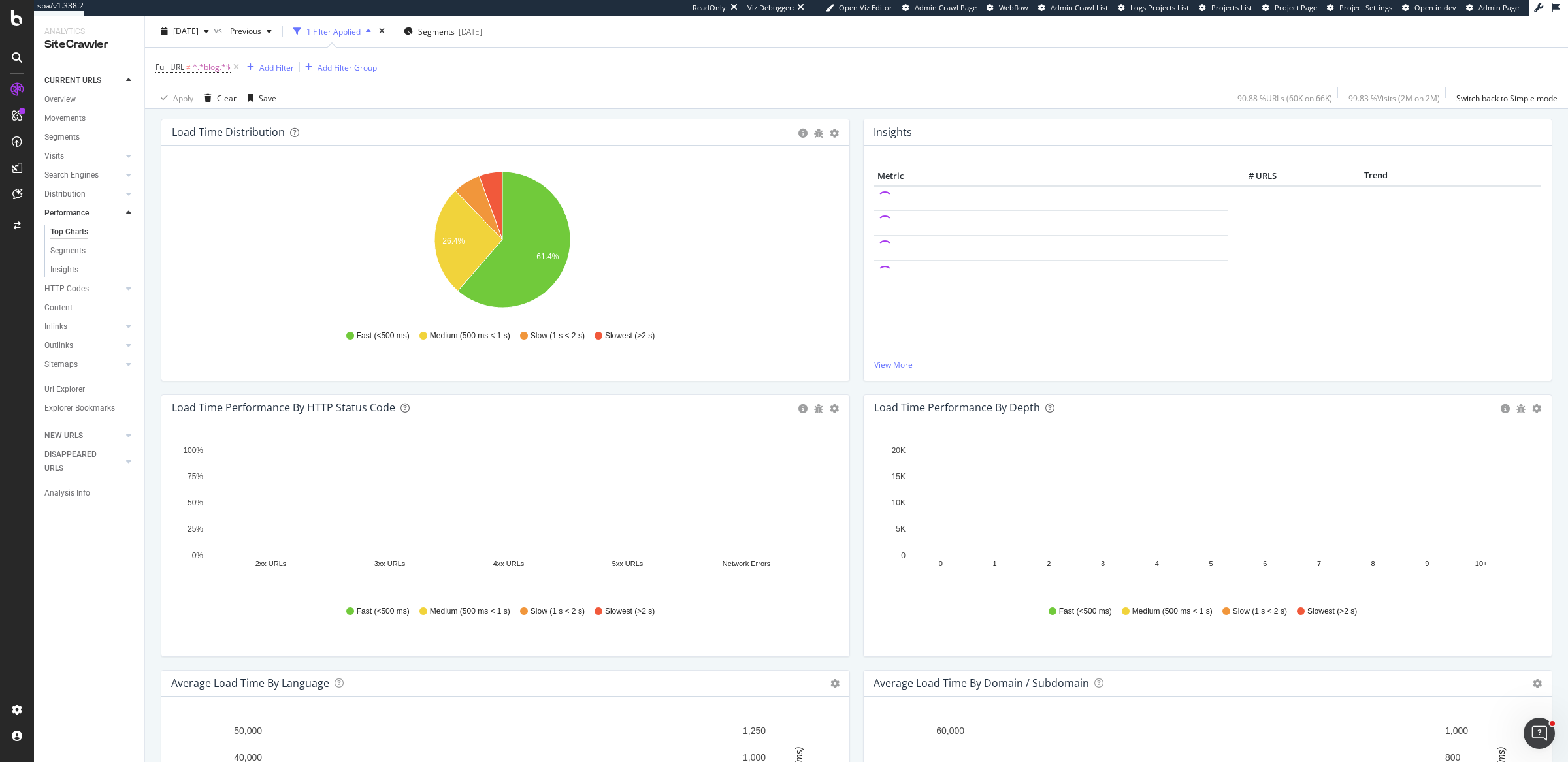
scroll to position [171, 0]
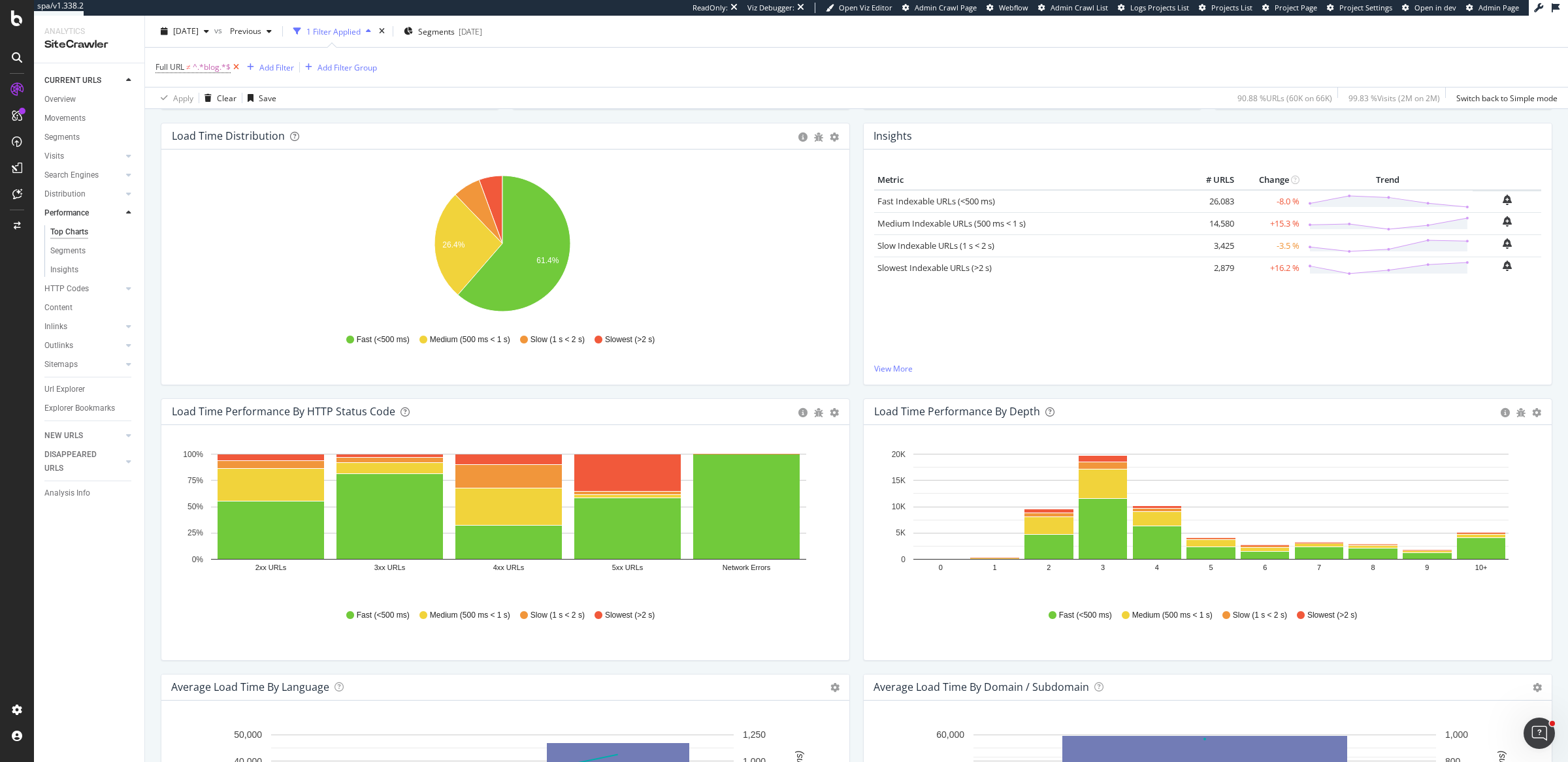
click at [234, 67] on icon at bounding box center [236, 67] width 11 height 13
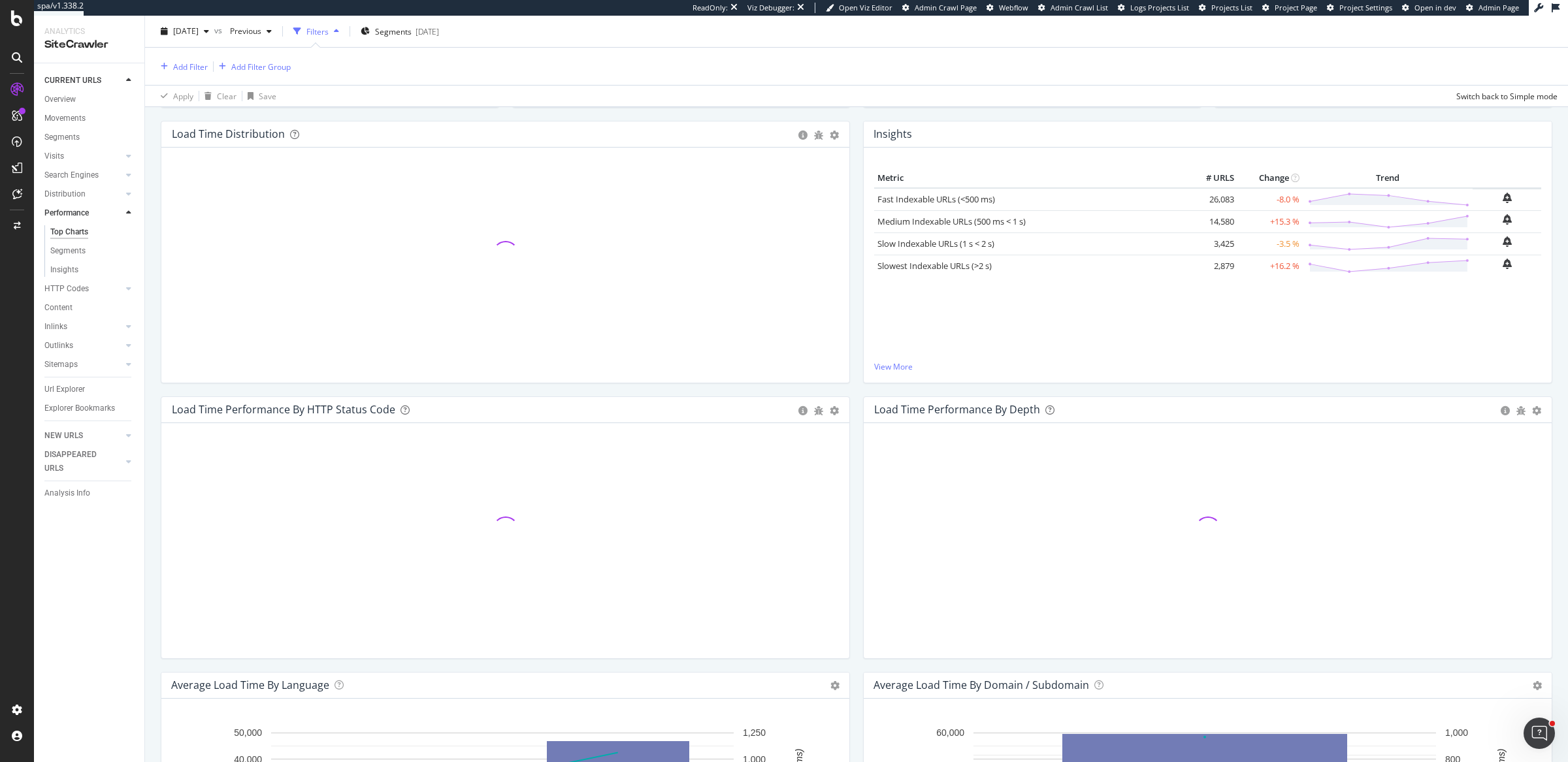
scroll to position [169, 0]
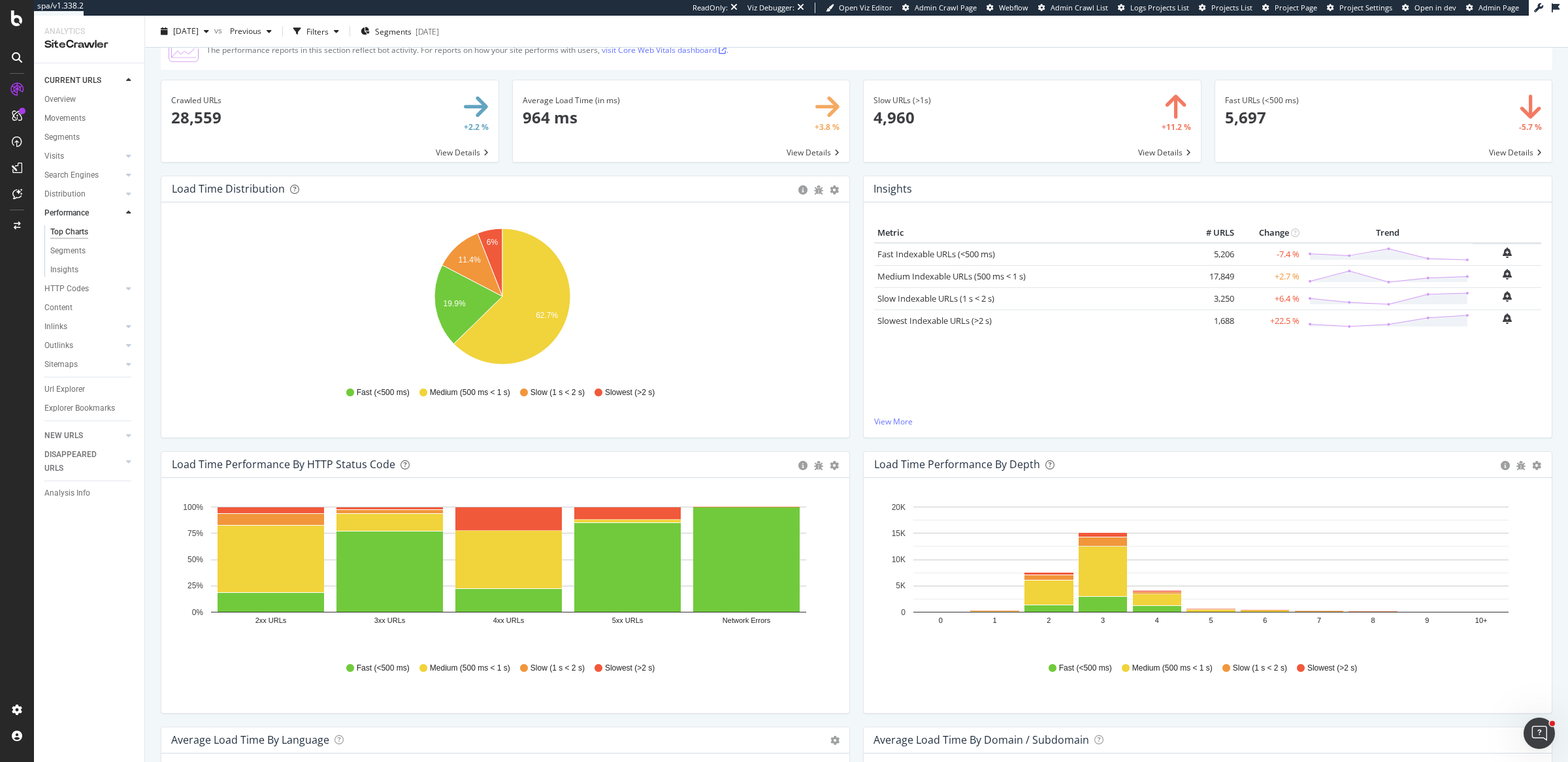
scroll to position [59, 0]
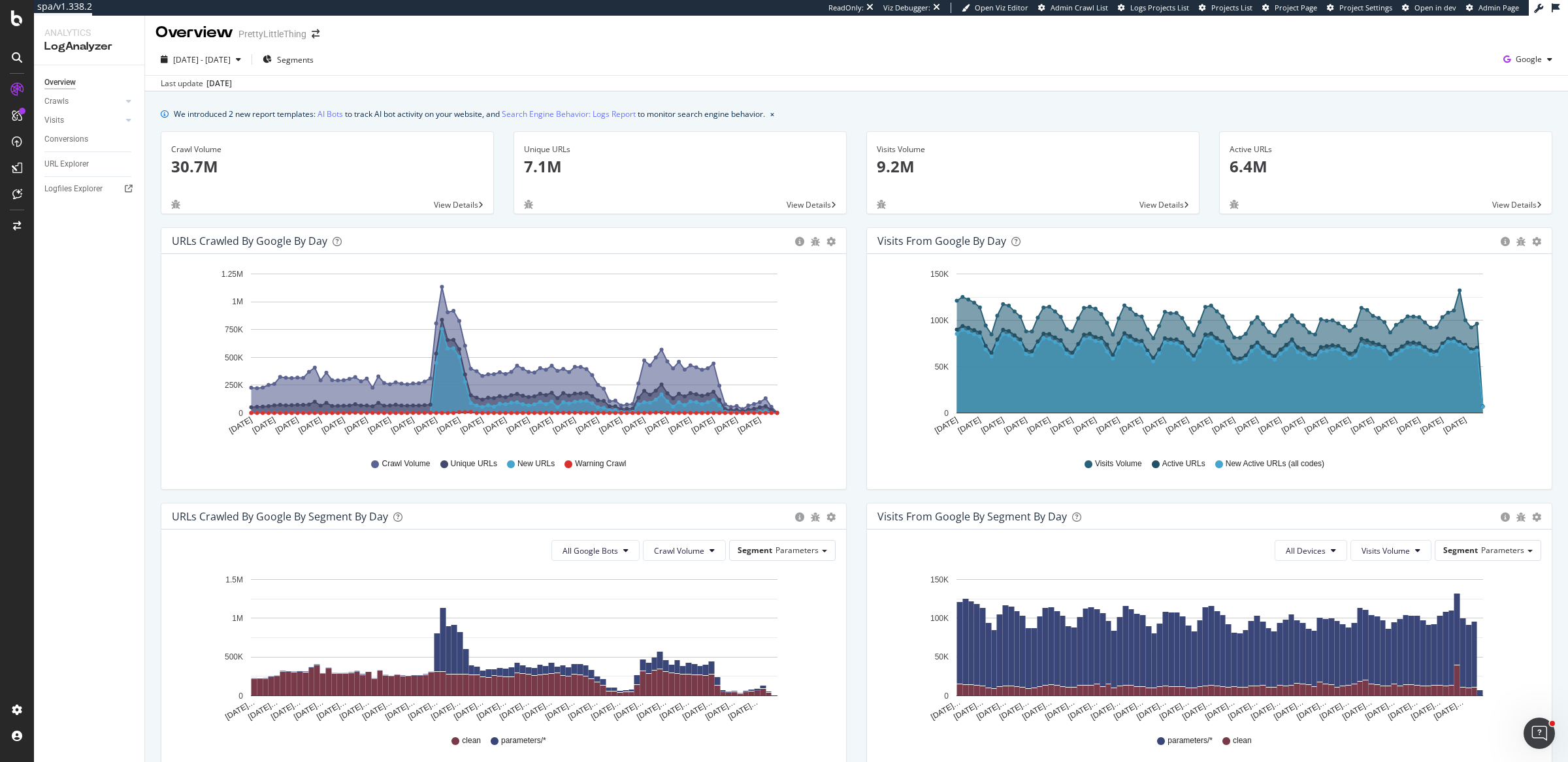
scroll to position [7, 0]
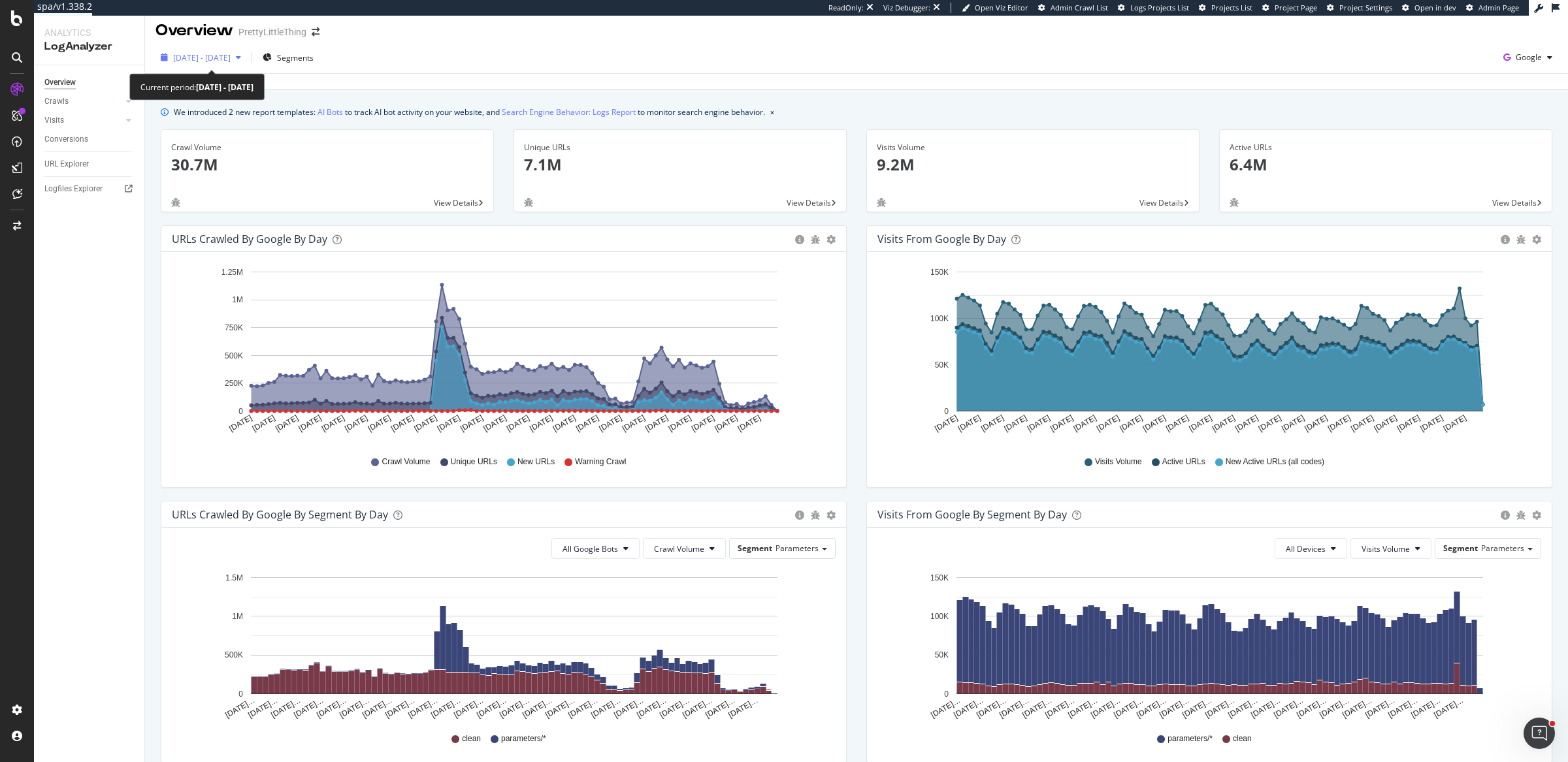
click at [230, 60] on span "2025 Jul. 6th - Oct. 5th" at bounding box center [201, 58] width 57 height 11
click at [690, 61] on div "2025 Jul. 6th - Oct. 5th Segments Google" at bounding box center [856, 60] width 1423 height 26
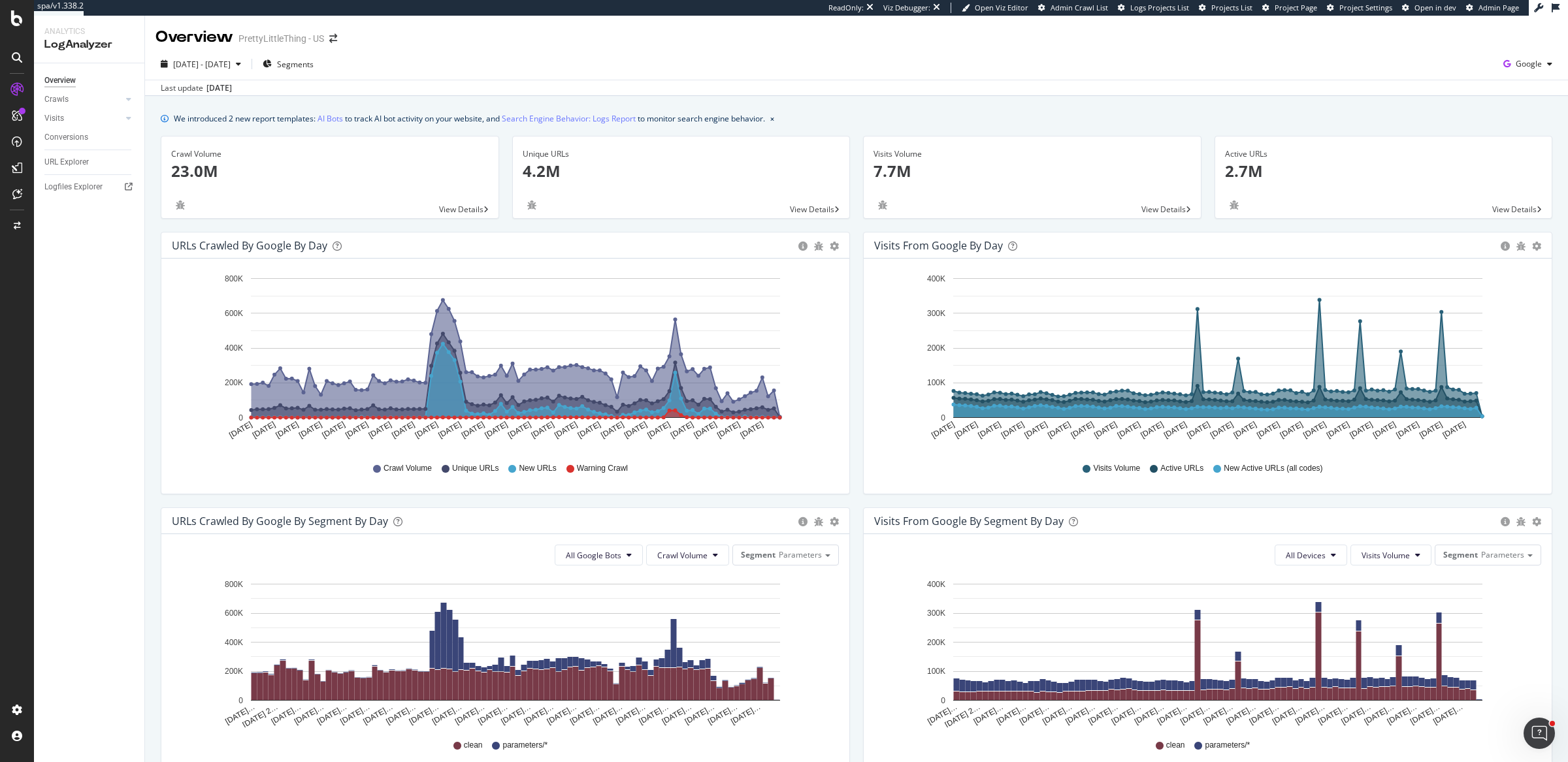
click at [857, 496] on div "Visits from Google by day Area Table Hold CMD (⌘) while clicking to filter the …" at bounding box center [1208, 369] width 703 height 275
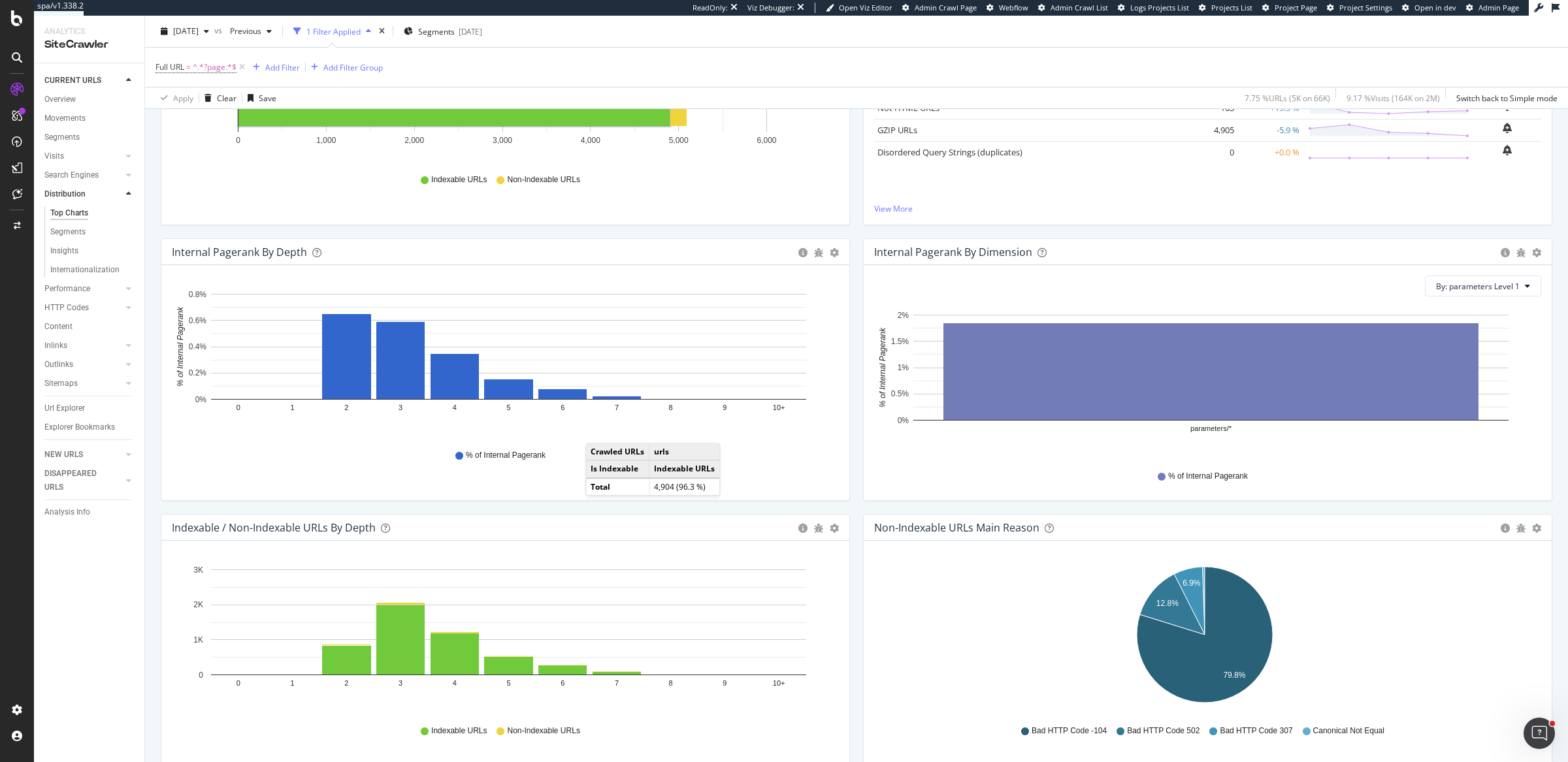
scroll to position [308, 0]
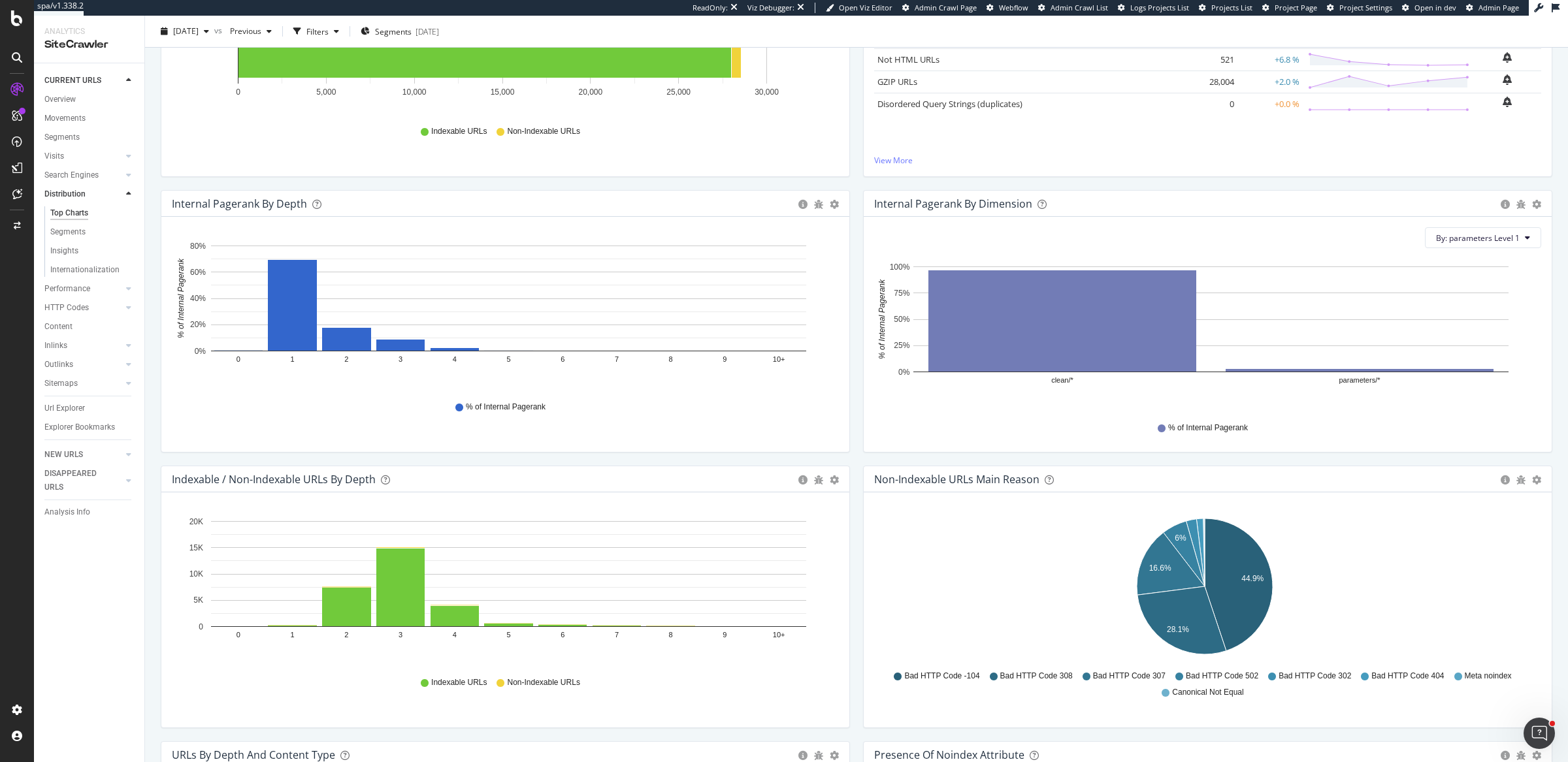
scroll to position [287, 0]
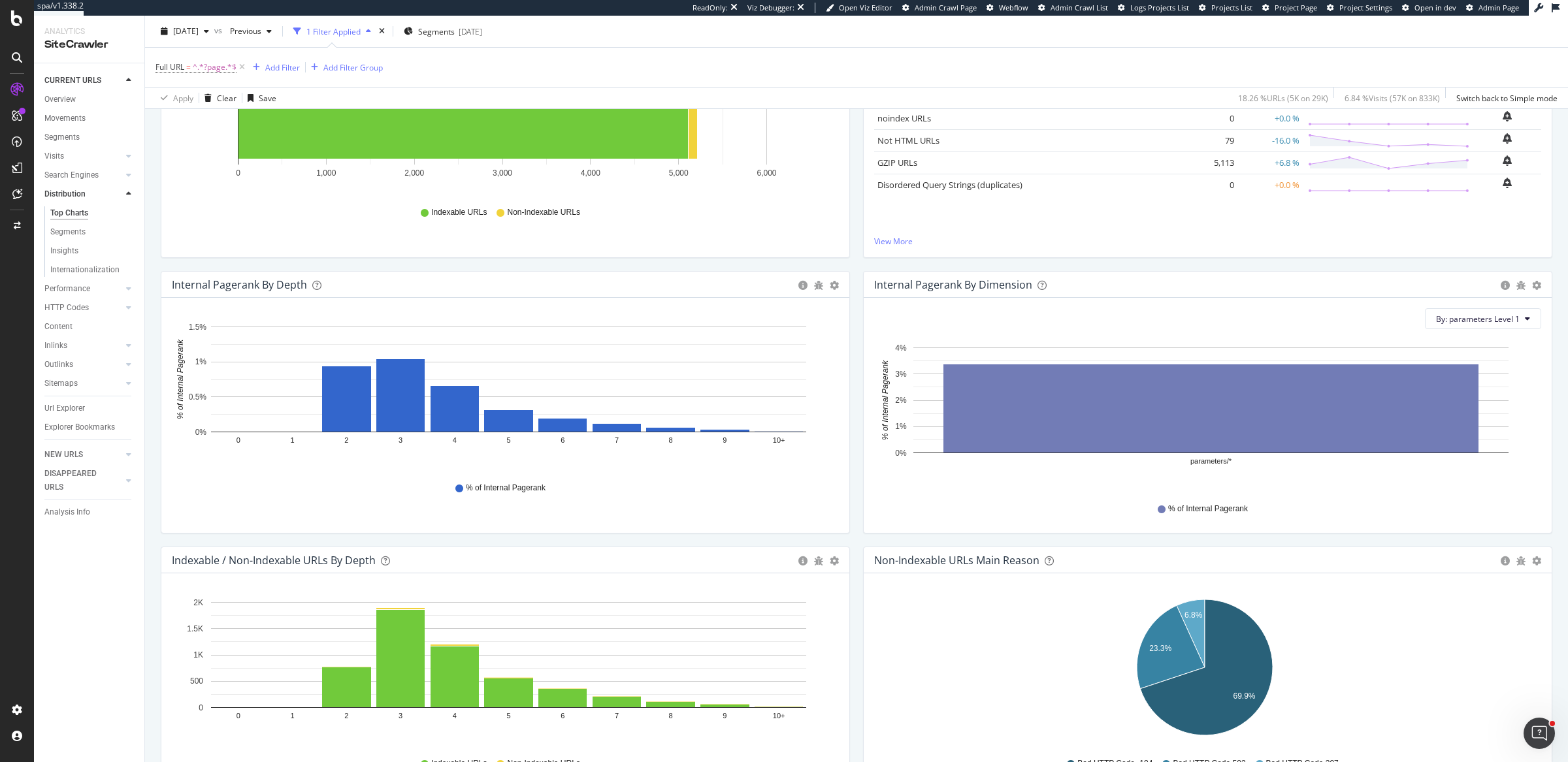
scroll to position [339, 0]
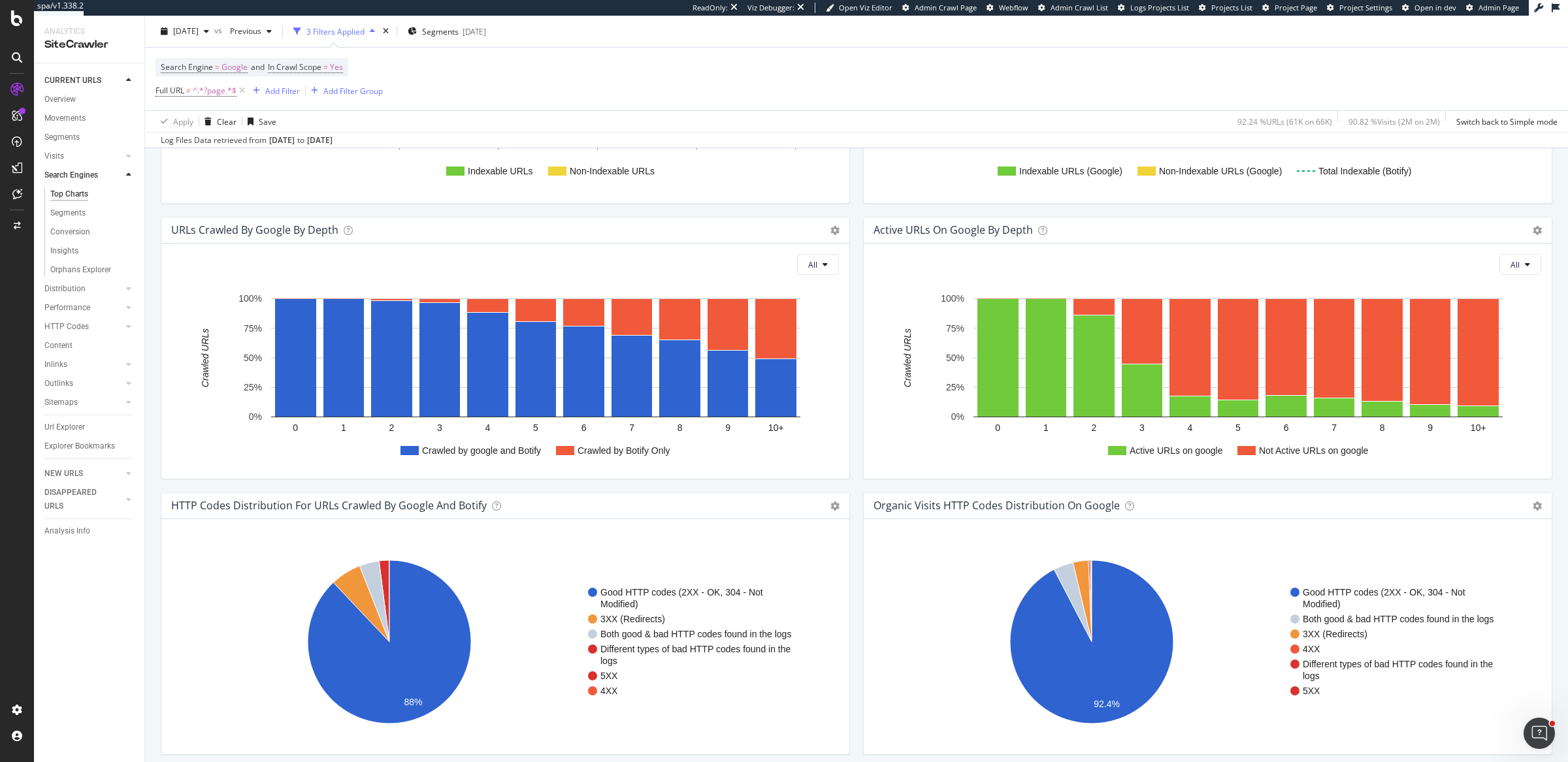
scroll to position [1321, 0]
